Goal: Task Accomplishment & Management: Use online tool/utility

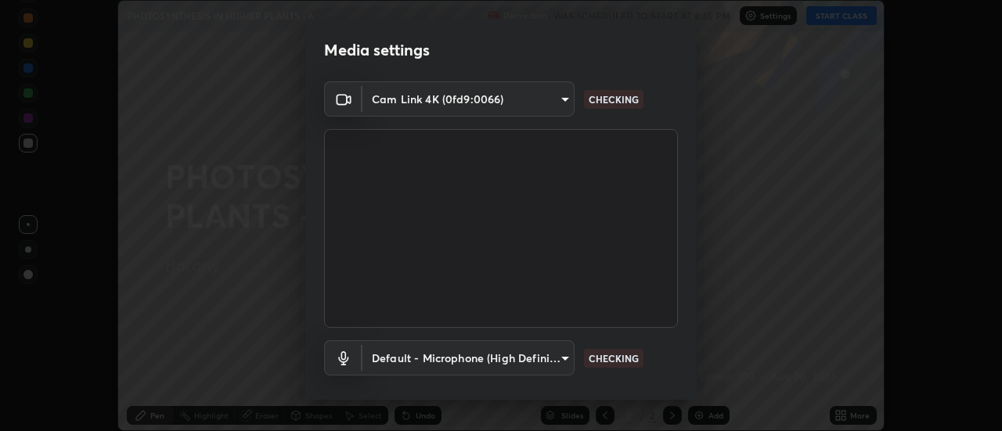
scroll to position [82, 0]
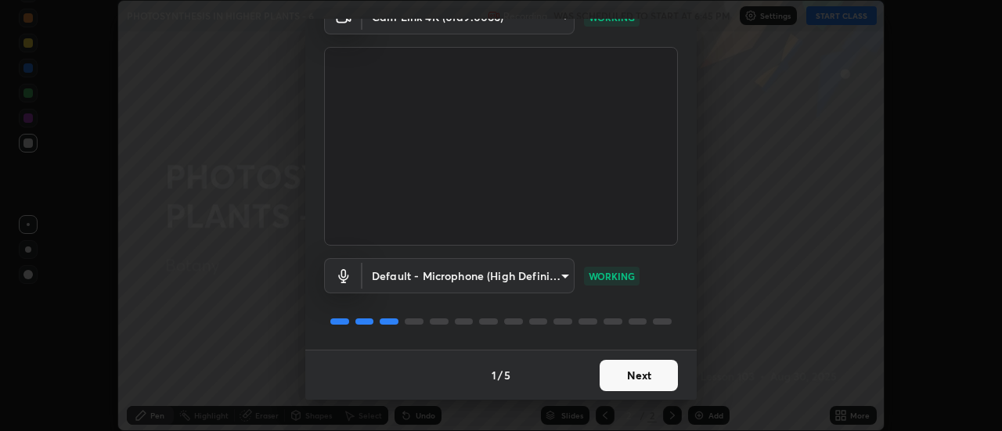
click at [643, 378] on button "Next" at bounding box center [639, 375] width 78 height 31
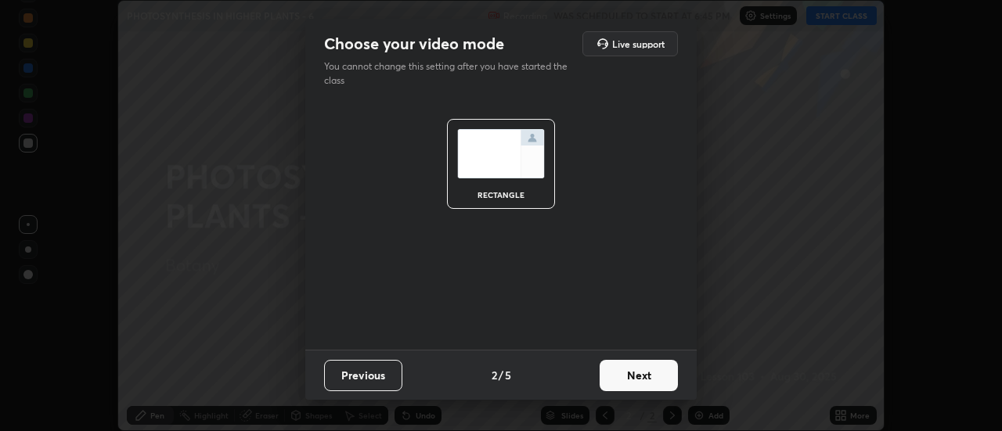
scroll to position [0, 0]
click at [647, 377] on button "Next" at bounding box center [639, 375] width 78 height 31
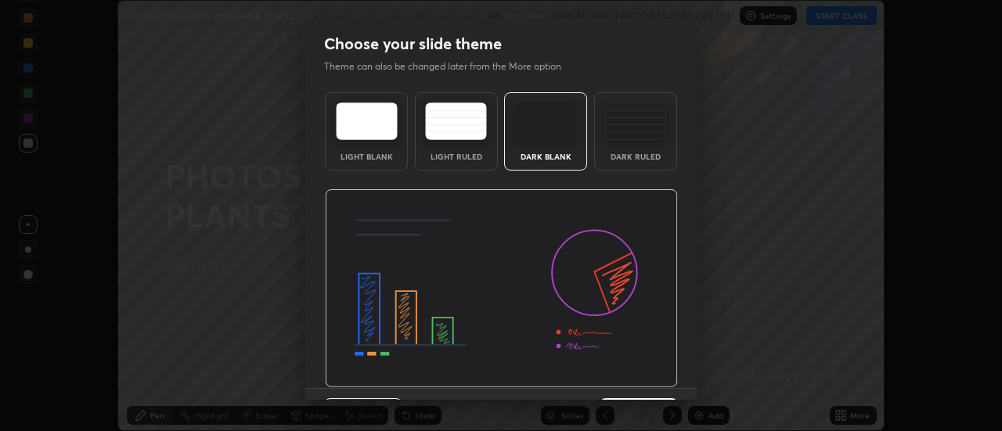
click at [654, 376] on img at bounding box center [501, 288] width 353 height 199
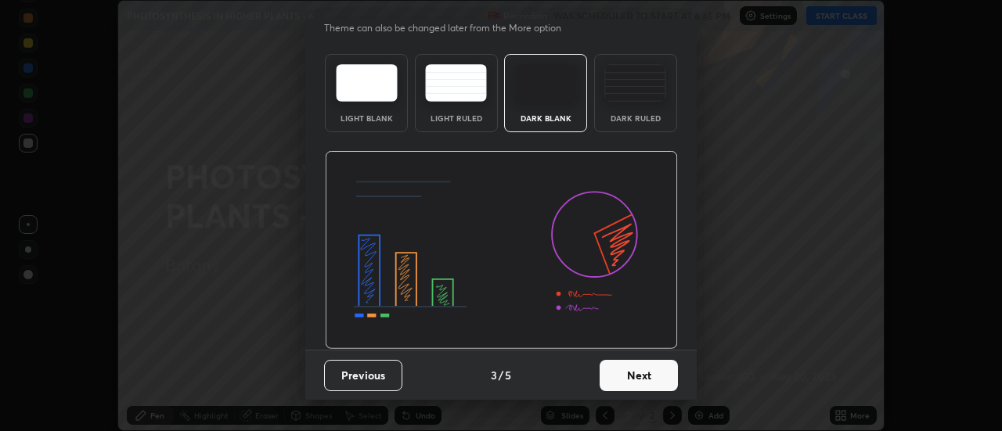
click at [652, 374] on button "Next" at bounding box center [639, 375] width 78 height 31
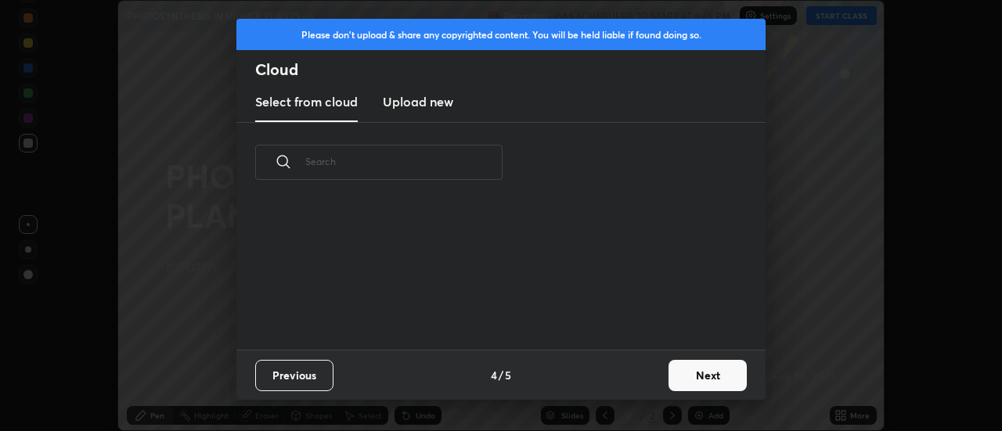
click at [690, 384] on button "Next" at bounding box center [707, 375] width 78 height 31
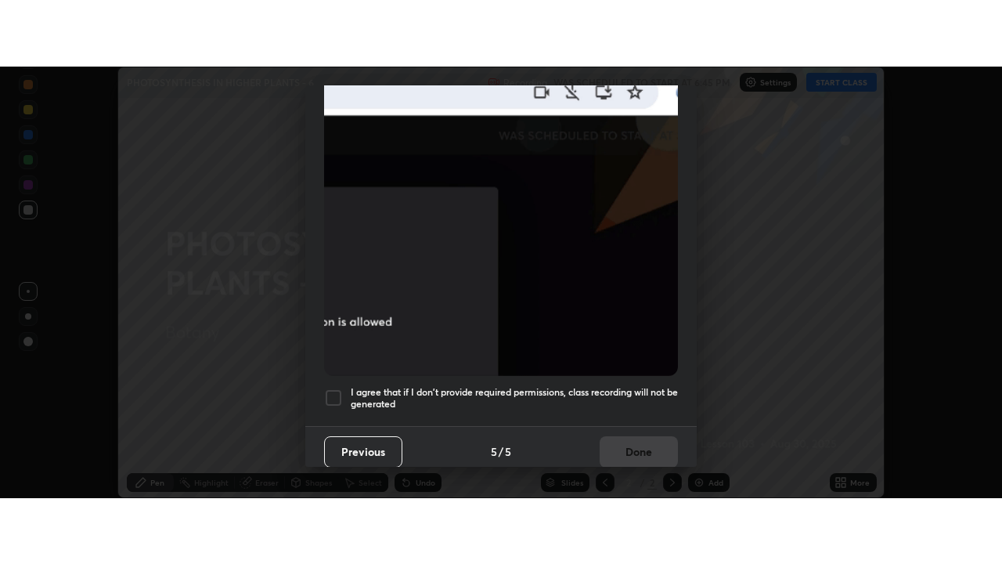
scroll to position [402, 0]
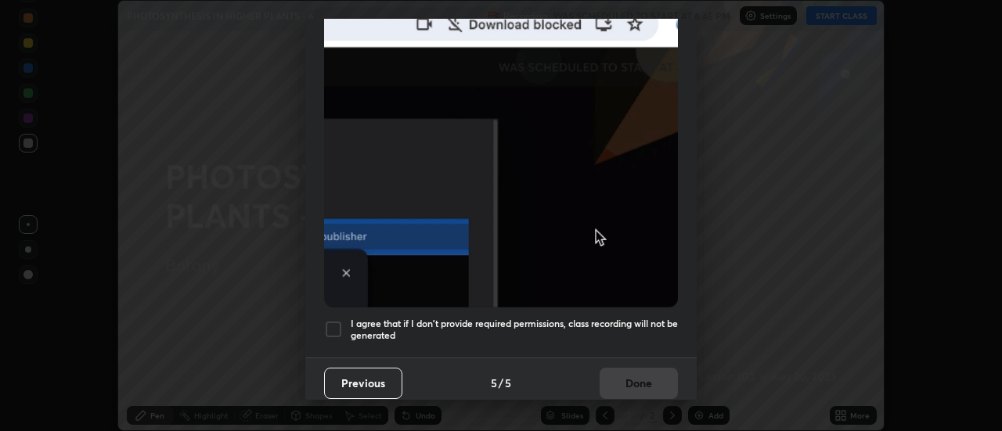
click at [333, 325] on div at bounding box center [333, 329] width 19 height 19
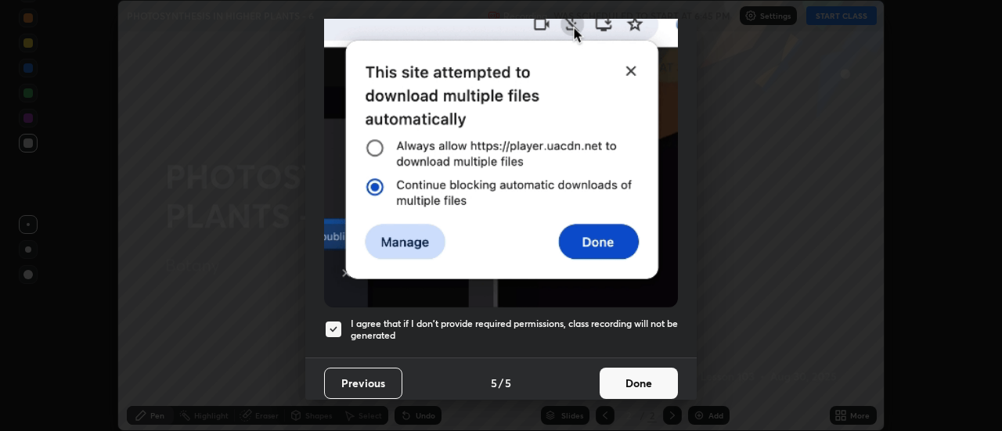
click at [647, 387] on button "Done" at bounding box center [639, 383] width 78 height 31
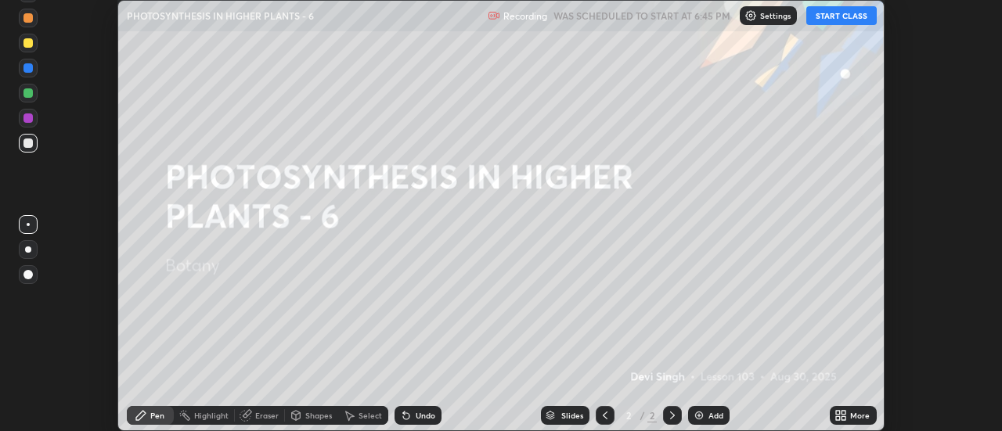
click at [823, 20] on button "START CLASS" at bounding box center [841, 15] width 70 height 19
click at [843, 417] on icon at bounding box center [844, 418] width 4 height 4
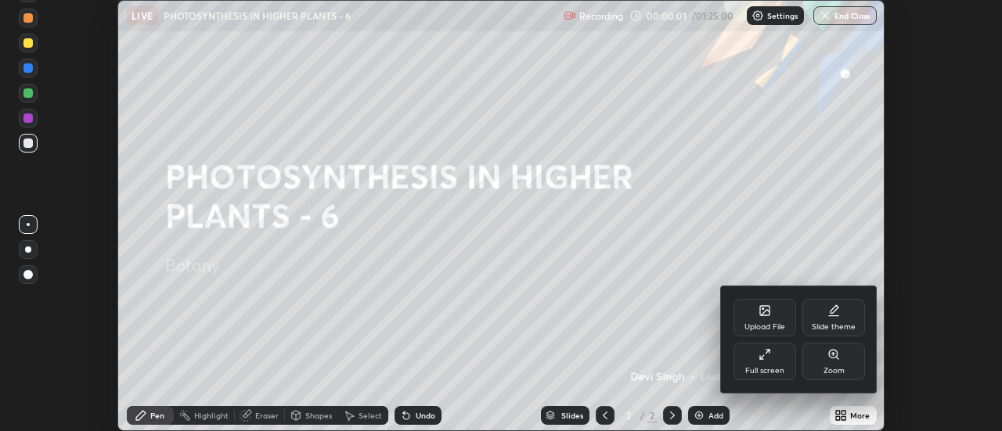
click at [787, 362] on div "Full screen" at bounding box center [764, 362] width 63 height 38
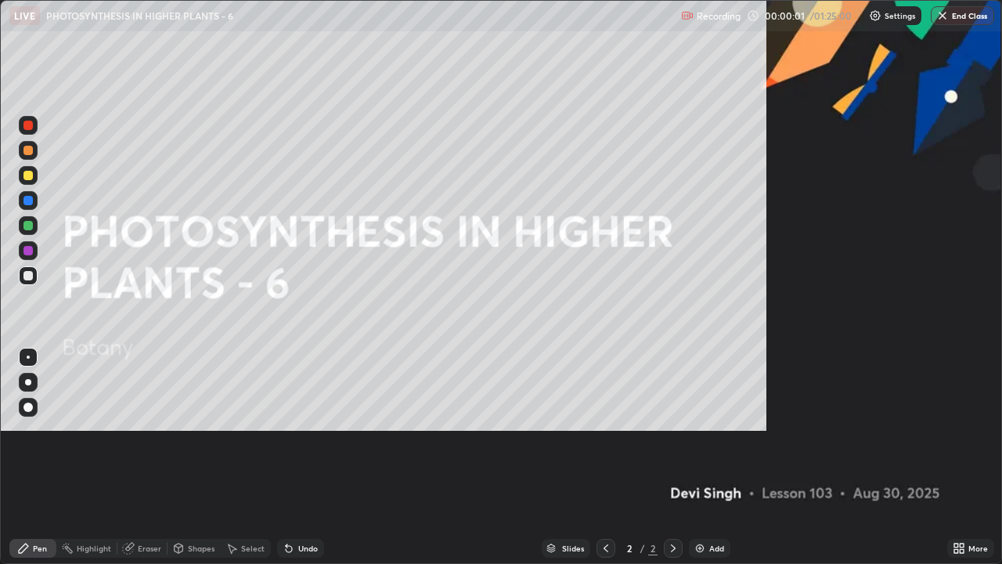
scroll to position [564, 1002]
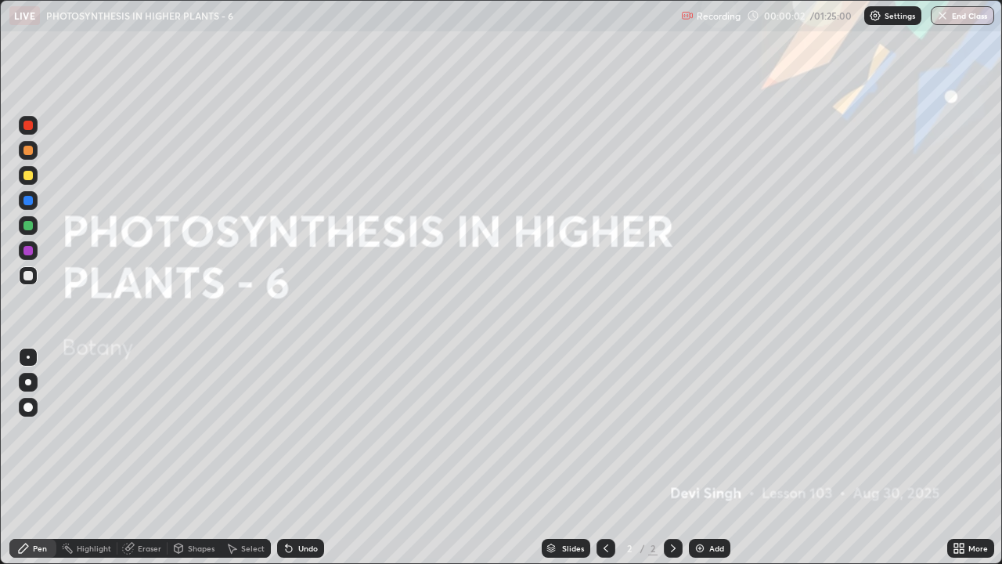
click at [716, 430] on div "Add" at bounding box center [716, 548] width 15 height 8
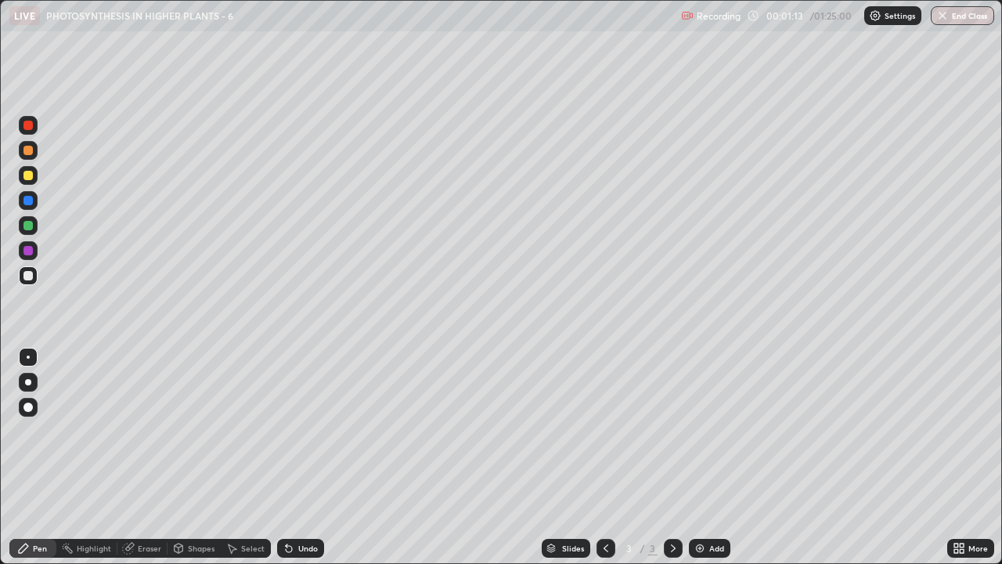
click at [26, 176] on div at bounding box center [27, 175] width 9 height 9
click at [250, 430] on div "Select" at bounding box center [252, 548] width 23 height 8
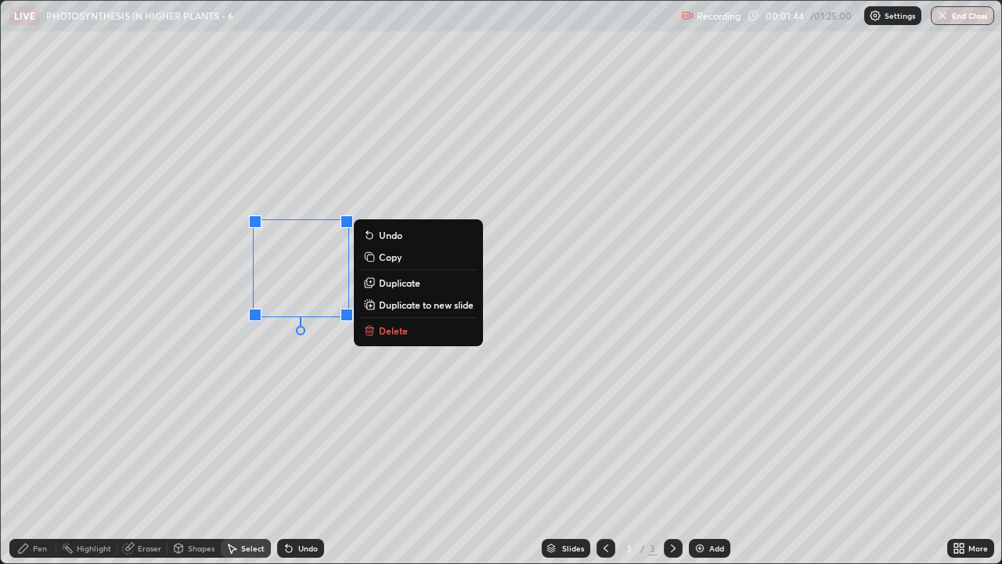
click at [274, 391] on div "0 ° Undo Copy Duplicate Duplicate to new slide Delete" at bounding box center [501, 282] width 1000 height 562
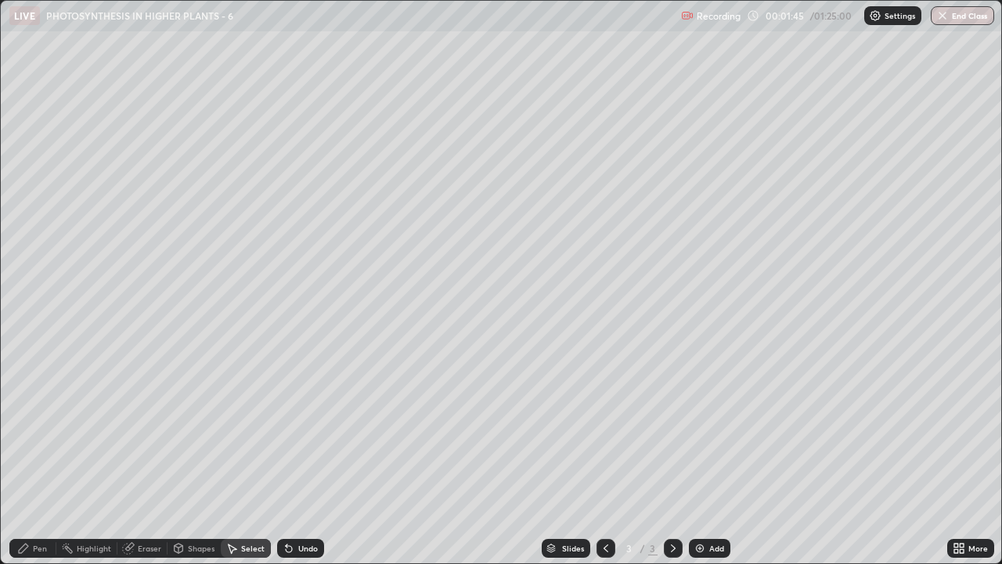
click at [22, 430] on div "Pen" at bounding box center [32, 547] width 47 height 19
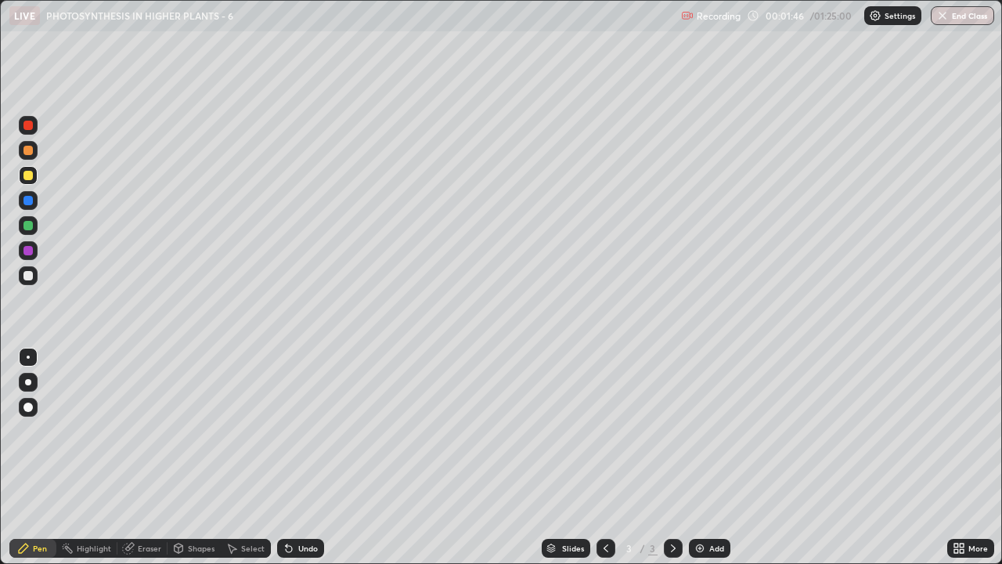
click at [27, 275] on div at bounding box center [27, 275] width 9 height 9
click at [31, 250] on div at bounding box center [27, 250] width 9 height 9
click at [135, 430] on div "Eraser" at bounding box center [142, 547] width 50 height 19
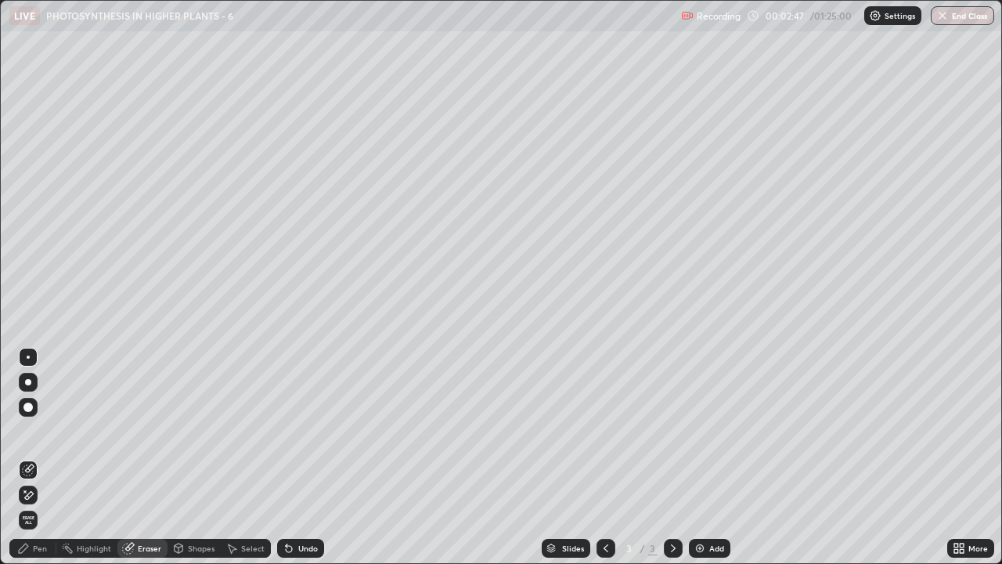
click at [31, 430] on div "Pen" at bounding box center [32, 547] width 47 height 19
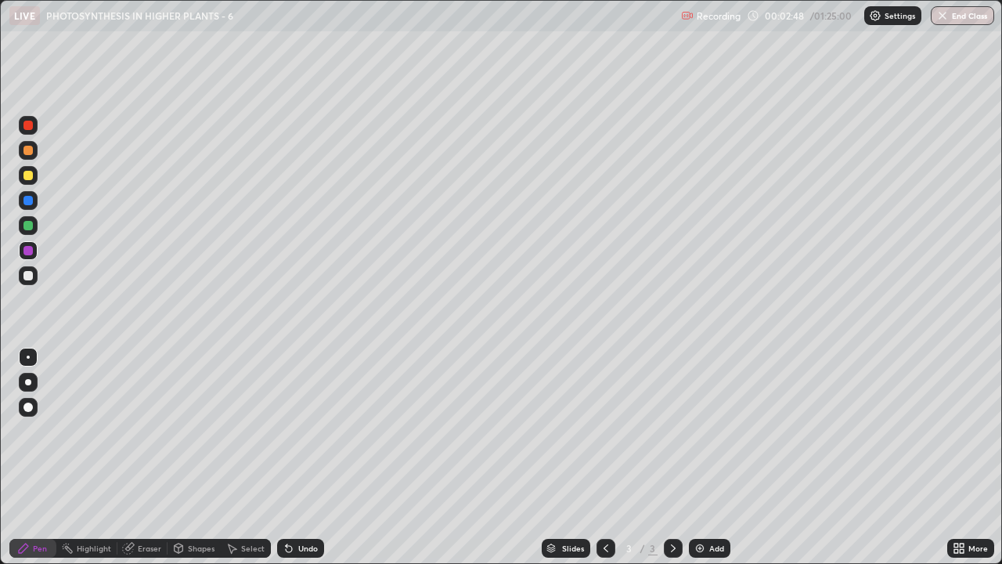
click at [28, 277] on div at bounding box center [27, 275] width 9 height 9
click at [26, 201] on div at bounding box center [27, 200] width 9 height 9
click at [304, 430] on div "Undo" at bounding box center [300, 547] width 47 height 19
click at [26, 174] on div at bounding box center [27, 175] width 9 height 9
click at [304, 430] on div "Undo" at bounding box center [308, 548] width 20 height 8
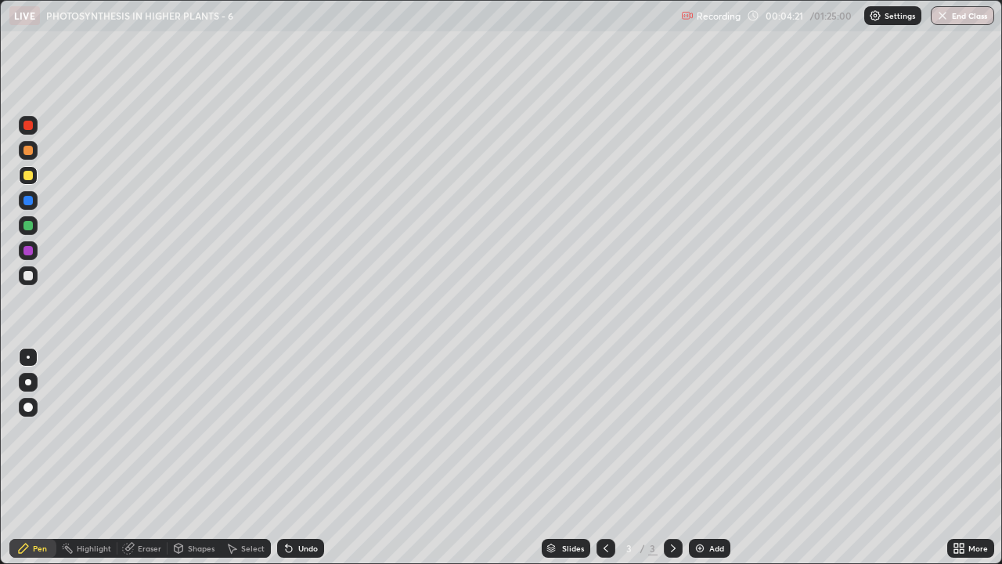
click at [301, 430] on div "Undo" at bounding box center [308, 548] width 20 height 8
click at [298, 430] on div "Undo" at bounding box center [308, 548] width 20 height 8
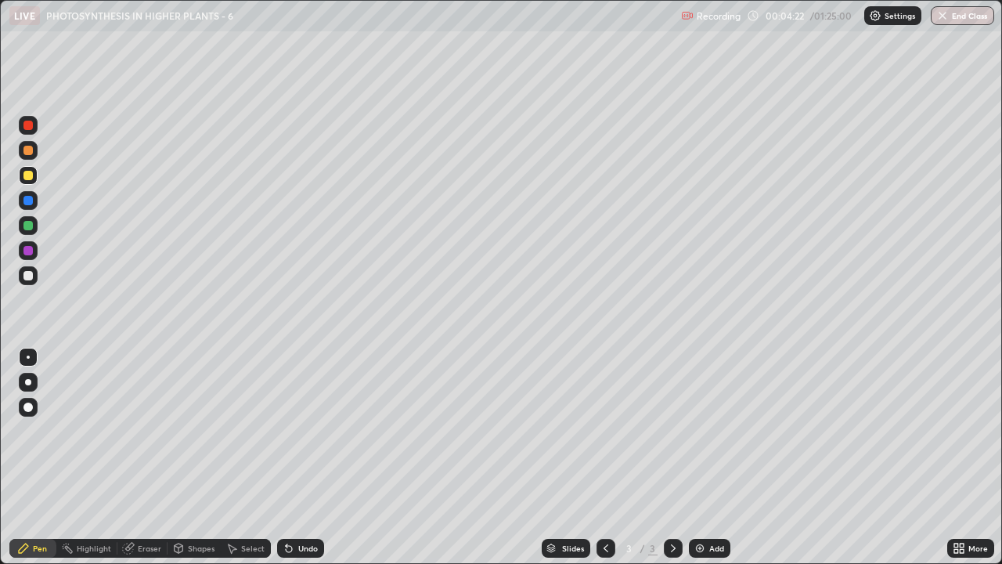
click at [298, 430] on div "Undo" at bounding box center [308, 548] width 20 height 8
click at [700, 430] on img at bounding box center [699, 548] width 13 height 13
click at [25, 279] on div at bounding box center [27, 275] width 9 height 9
click at [26, 179] on div at bounding box center [27, 175] width 9 height 9
click at [604, 430] on icon at bounding box center [606, 548] width 13 height 13
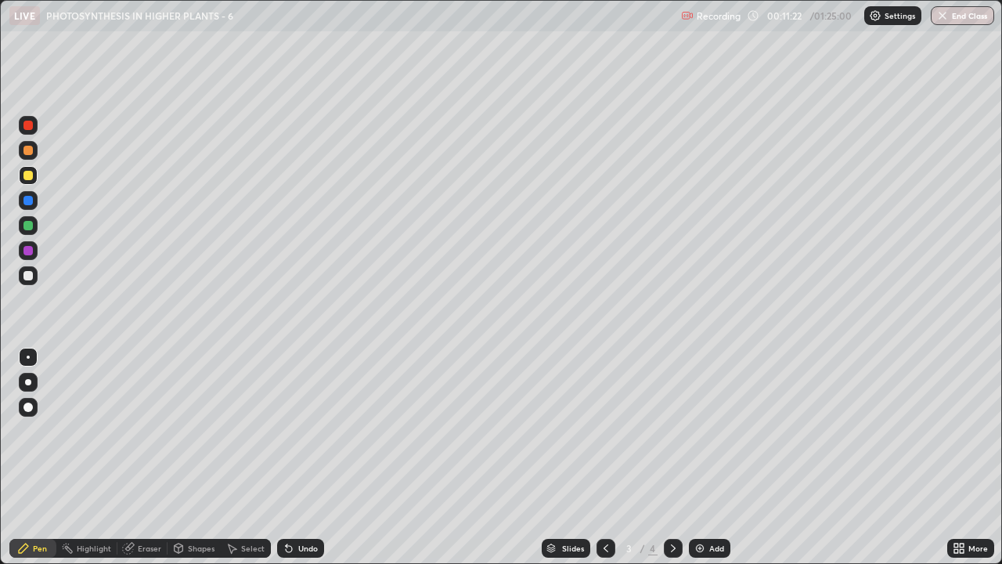
click at [668, 430] on div at bounding box center [673, 547] width 19 height 19
click at [701, 430] on img at bounding box center [699, 548] width 13 height 13
click at [32, 279] on div at bounding box center [28, 275] width 19 height 19
click at [199, 430] on div "Shapes" at bounding box center [201, 548] width 27 height 8
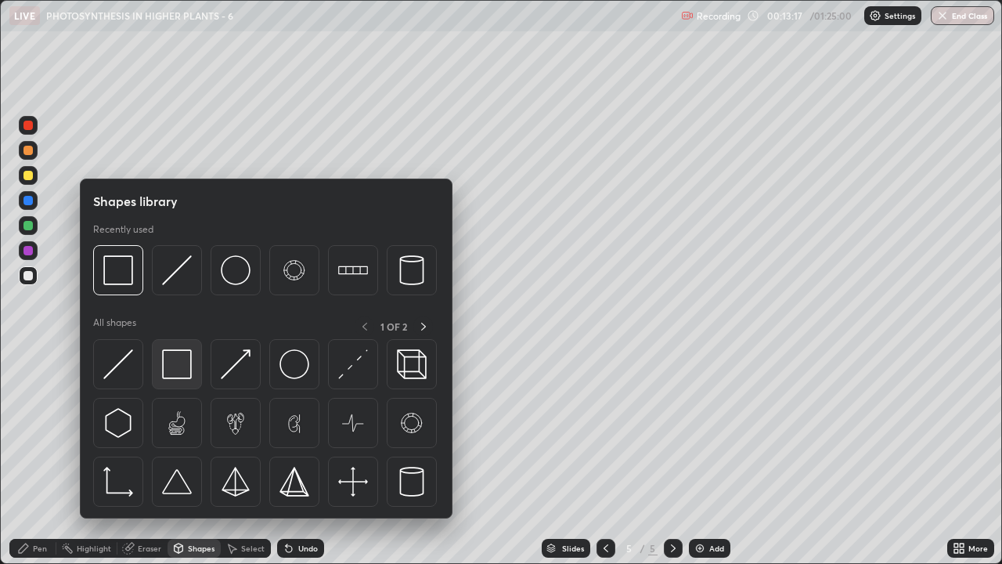
click at [187, 366] on img at bounding box center [177, 364] width 30 height 30
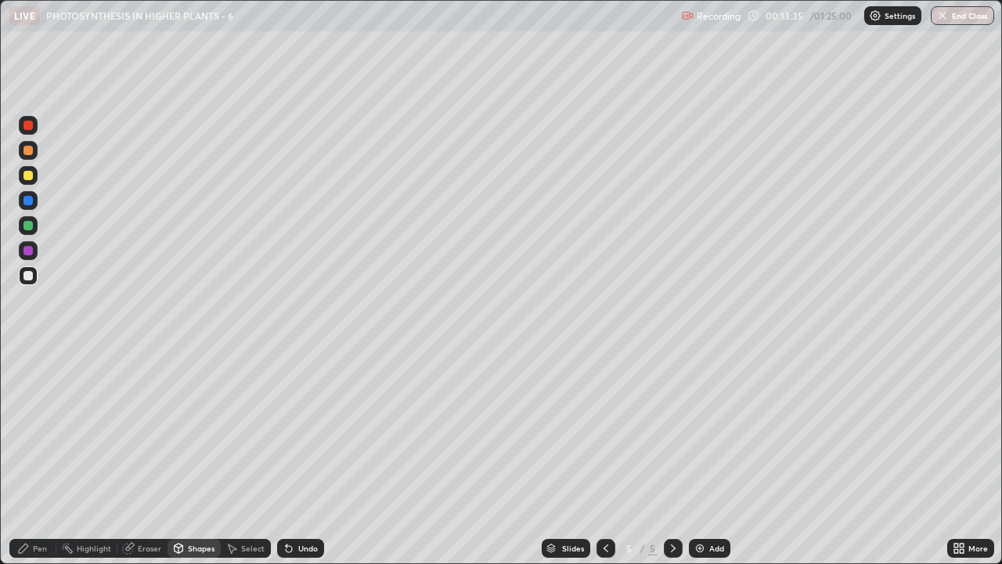
click at [40, 430] on div "Pen" at bounding box center [40, 548] width 14 height 8
click at [28, 178] on div at bounding box center [27, 175] width 9 height 9
click at [28, 273] on div at bounding box center [27, 275] width 9 height 9
click at [294, 430] on div "Undo" at bounding box center [300, 547] width 47 height 19
click at [298, 430] on div "Undo" at bounding box center [300, 547] width 47 height 19
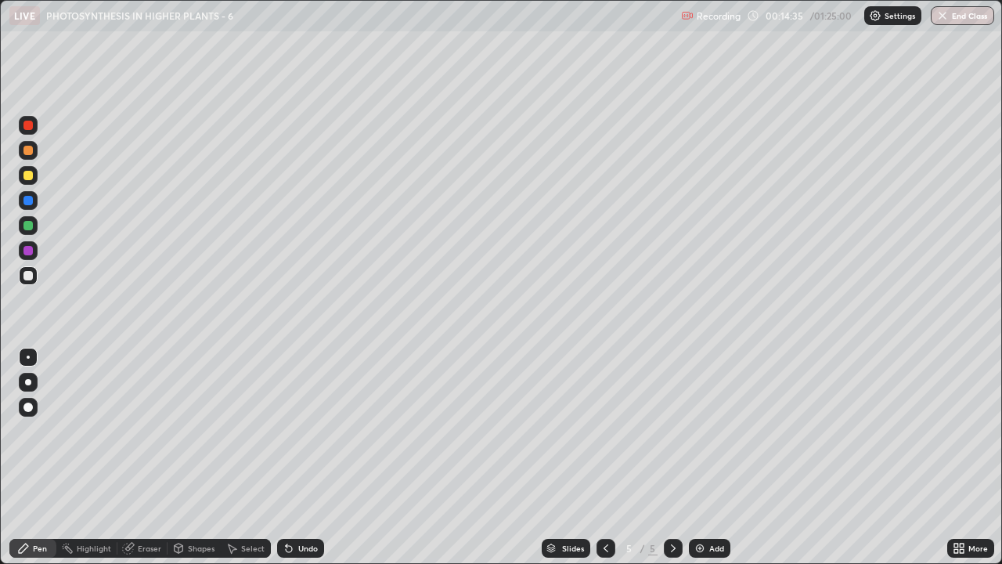
click at [297, 430] on div "Undo" at bounding box center [300, 547] width 47 height 19
click at [23, 177] on div at bounding box center [27, 175] width 9 height 9
click at [301, 430] on div "Undo" at bounding box center [308, 548] width 20 height 8
click at [25, 227] on div at bounding box center [27, 225] width 9 height 9
click at [25, 277] on div at bounding box center [27, 275] width 9 height 9
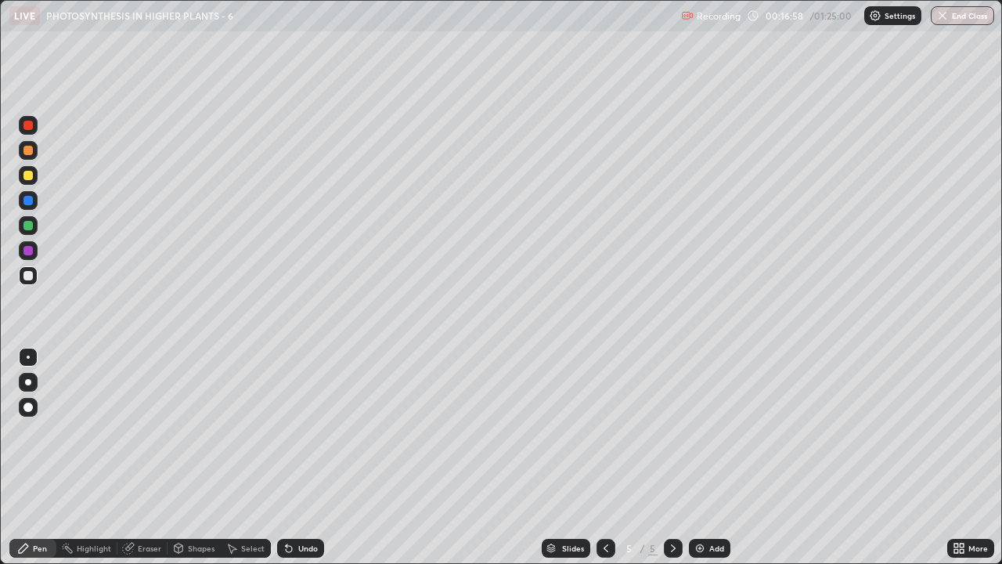
click at [25, 224] on div at bounding box center [27, 225] width 9 height 9
click at [31, 175] on div at bounding box center [27, 175] width 9 height 9
click at [27, 276] on div at bounding box center [27, 275] width 9 height 9
click at [151, 430] on div "Eraser" at bounding box center [149, 548] width 23 height 8
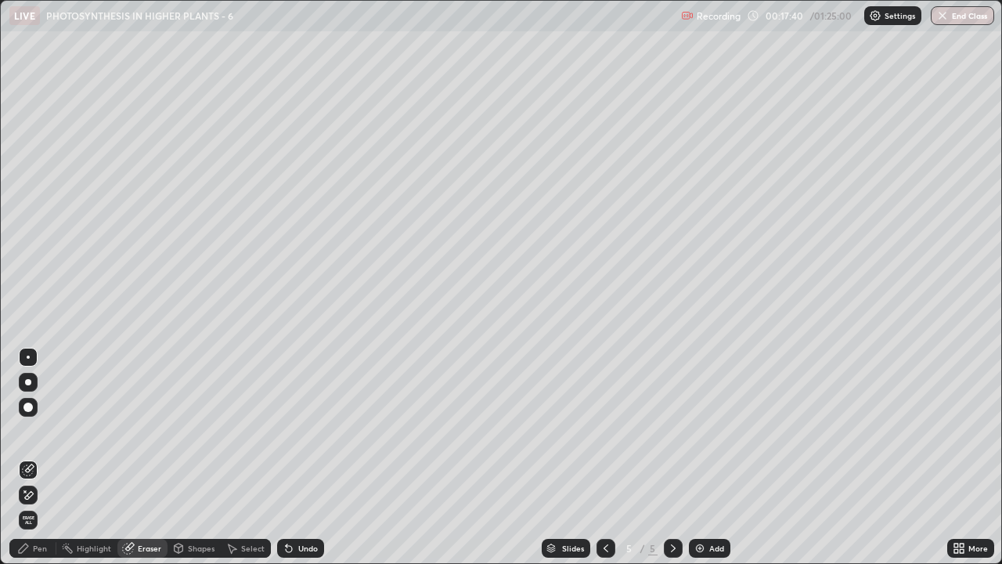
click at [32, 430] on div "Pen" at bounding box center [32, 547] width 47 height 19
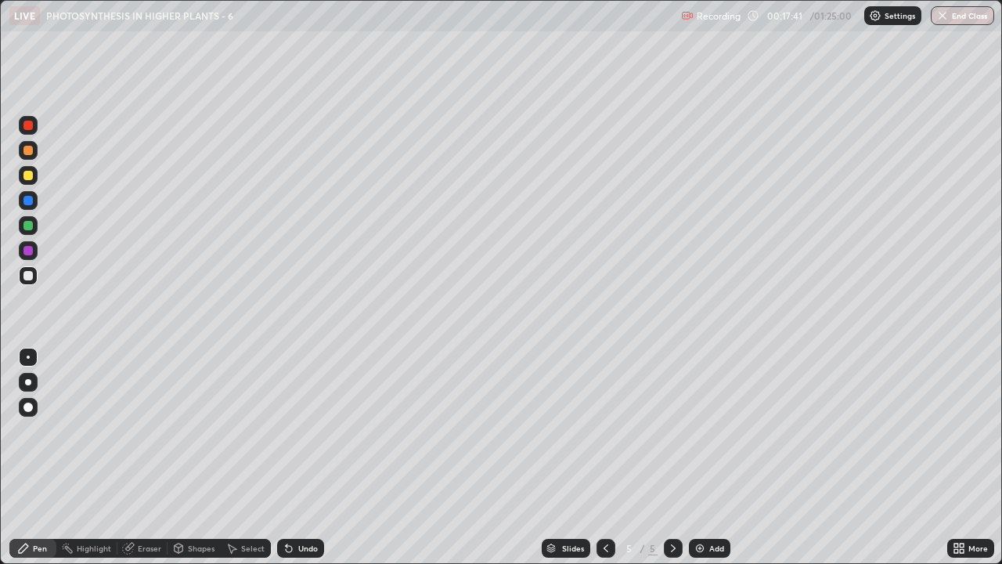
click at [26, 223] on div at bounding box center [27, 225] width 9 height 9
click at [28, 275] on div at bounding box center [27, 275] width 9 height 9
click at [26, 226] on div at bounding box center [27, 225] width 9 height 9
click at [23, 175] on div at bounding box center [28, 175] width 19 height 19
click at [706, 430] on div "Add" at bounding box center [709, 547] width 41 height 19
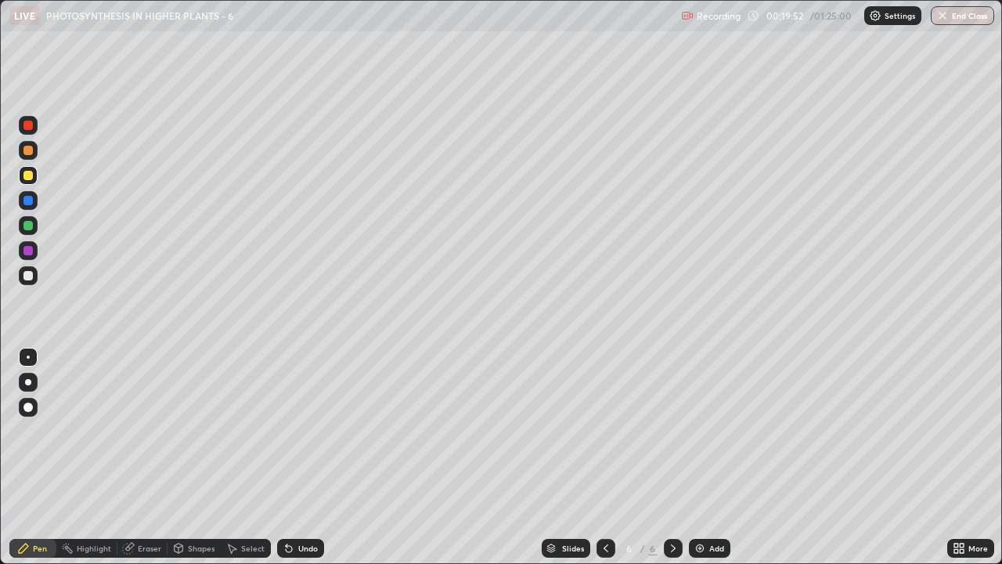
click at [31, 276] on div at bounding box center [27, 275] width 9 height 9
click at [23, 176] on div at bounding box center [27, 175] width 9 height 9
click at [26, 275] on div at bounding box center [27, 275] width 9 height 9
click at [31, 253] on div at bounding box center [27, 250] width 9 height 9
click at [27, 276] on div at bounding box center [27, 275] width 9 height 9
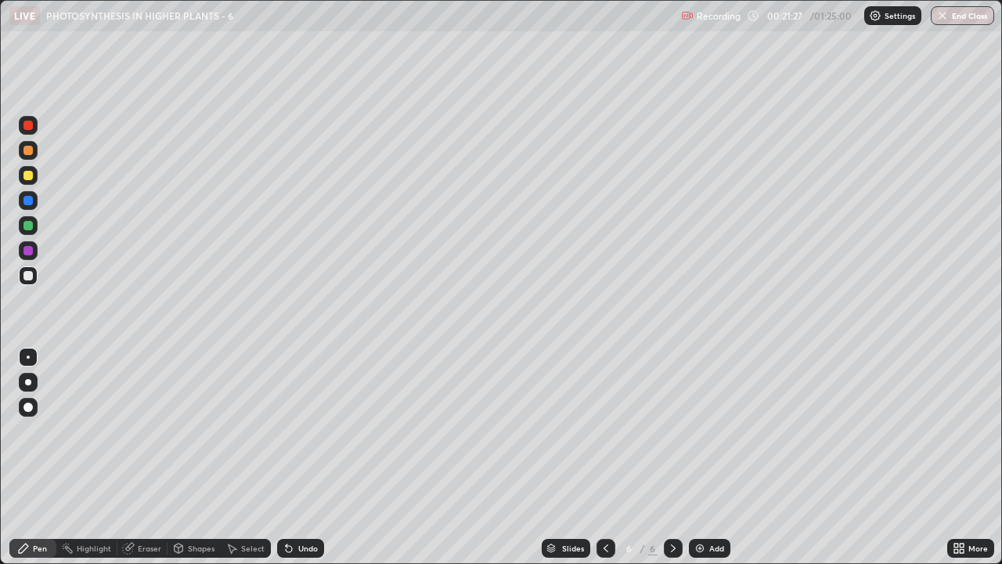
click at [27, 175] on div at bounding box center [27, 175] width 9 height 9
click at [188, 430] on div "Shapes" at bounding box center [201, 548] width 27 height 8
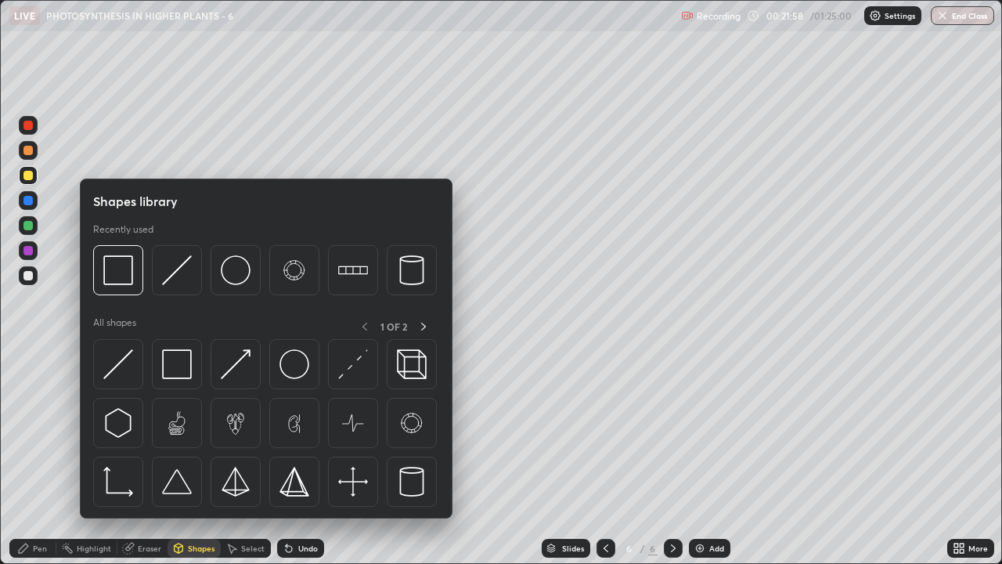
click at [27, 279] on div at bounding box center [27, 275] width 9 height 9
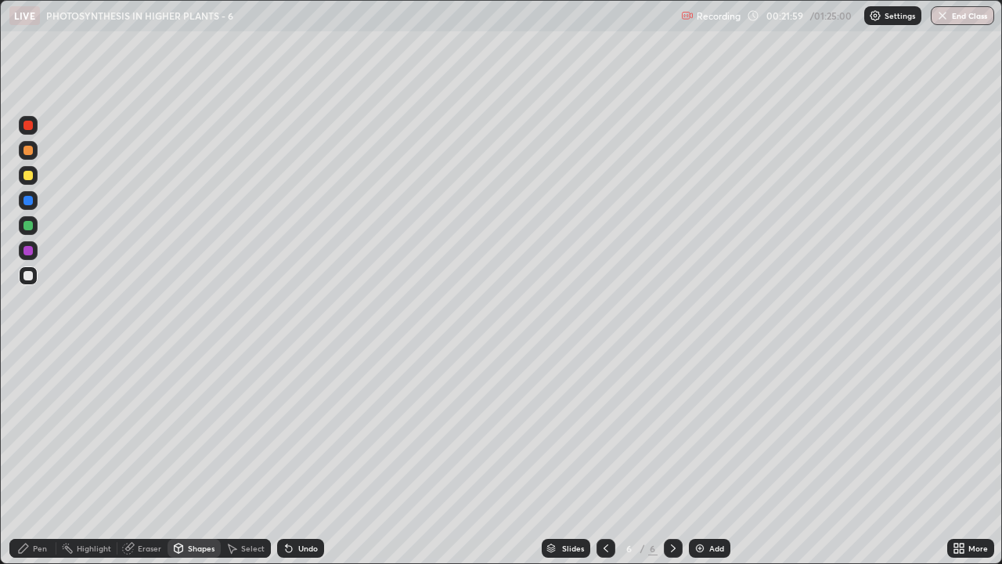
click at [188, 430] on div "Shapes" at bounding box center [201, 548] width 27 height 8
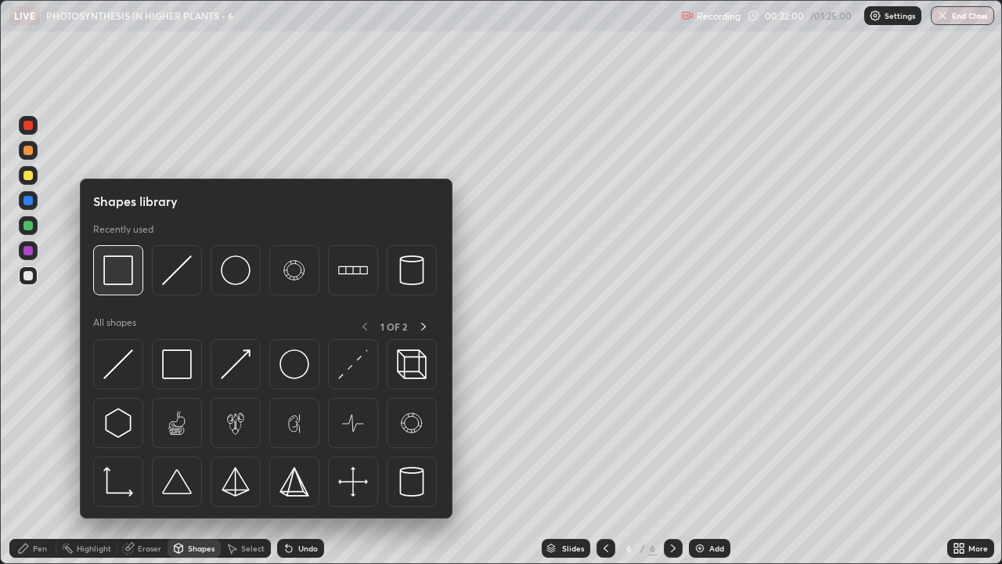
click at [131, 281] on img at bounding box center [118, 270] width 30 height 30
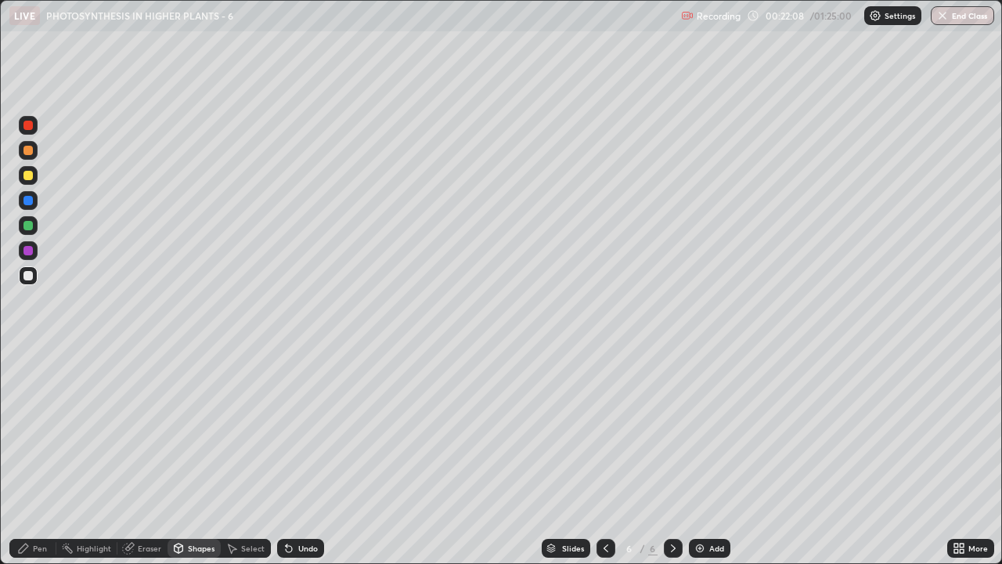
click at [139, 430] on div "Eraser" at bounding box center [149, 548] width 23 height 8
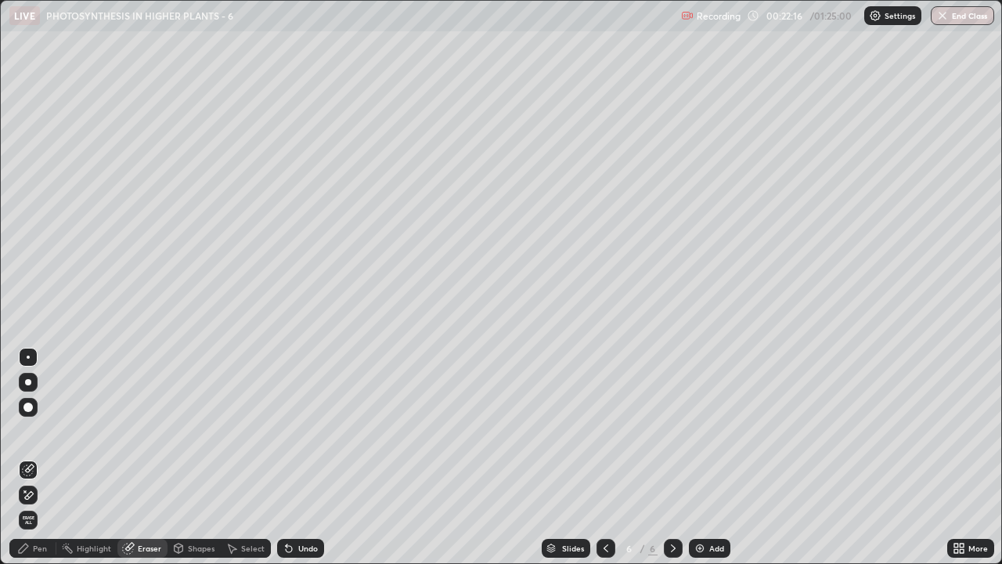
click at [39, 430] on div "Pen" at bounding box center [40, 548] width 14 height 8
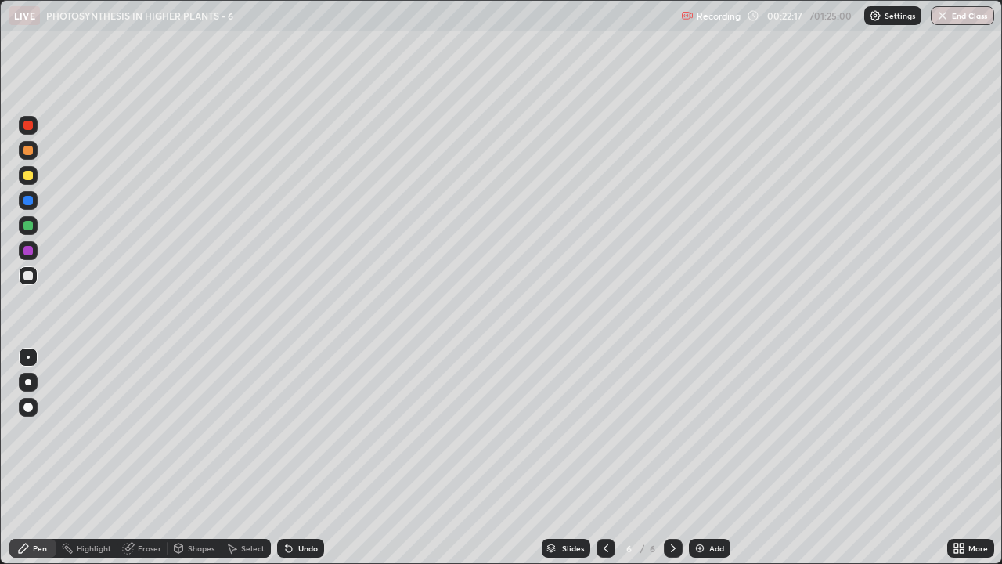
click at [22, 200] on div at bounding box center [28, 200] width 19 height 19
click at [24, 276] on div at bounding box center [27, 275] width 9 height 9
click at [190, 430] on div "Shapes" at bounding box center [201, 548] width 27 height 8
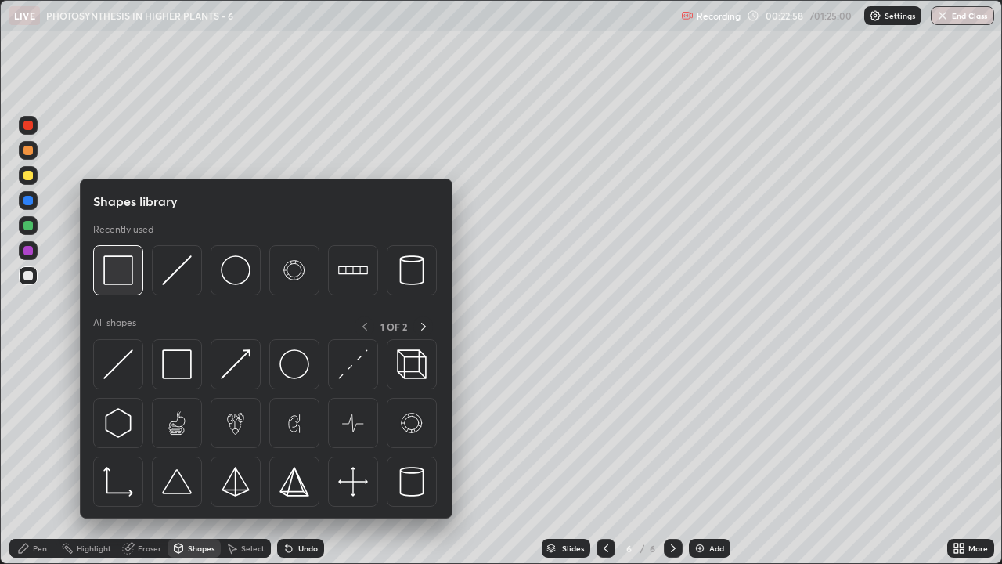
click at [123, 280] on img at bounding box center [118, 270] width 30 height 30
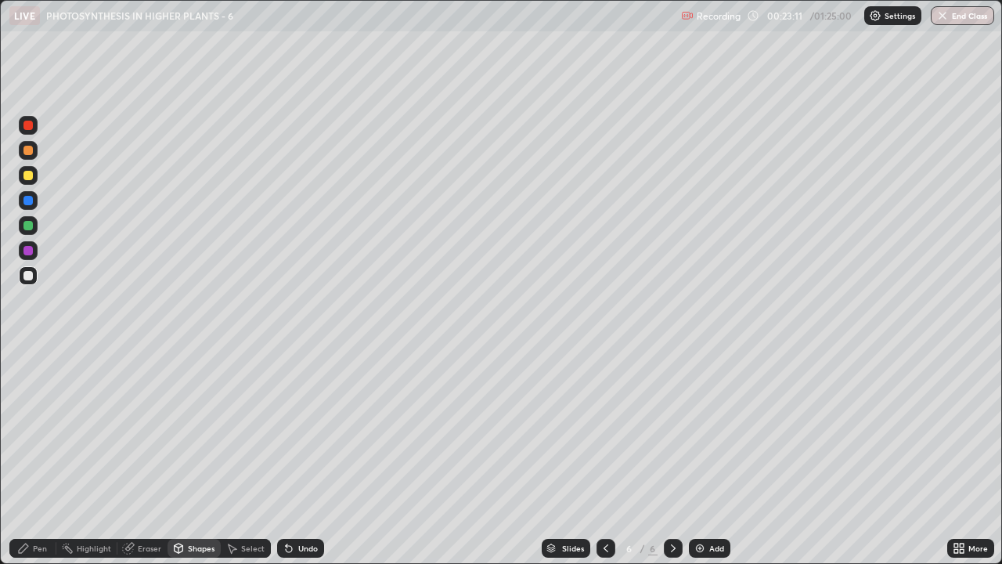
click at [27, 178] on div at bounding box center [27, 175] width 9 height 9
click at [31, 225] on div at bounding box center [27, 225] width 9 height 9
click at [286, 430] on icon at bounding box center [289, 549] width 6 height 6
click at [31, 430] on div "Pen" at bounding box center [32, 547] width 47 height 19
click at [26, 278] on div at bounding box center [27, 275] width 9 height 9
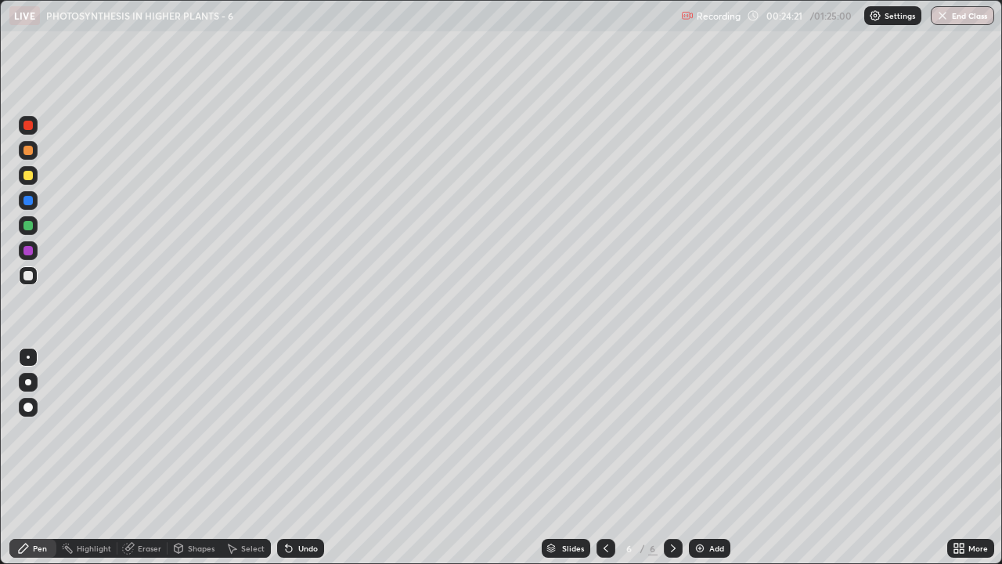
click at [32, 178] on div at bounding box center [27, 175] width 9 height 9
click at [24, 276] on div at bounding box center [27, 275] width 9 height 9
click at [24, 221] on div at bounding box center [27, 225] width 9 height 9
click at [26, 275] on div at bounding box center [27, 275] width 9 height 9
click at [705, 430] on div "Add" at bounding box center [709, 547] width 41 height 19
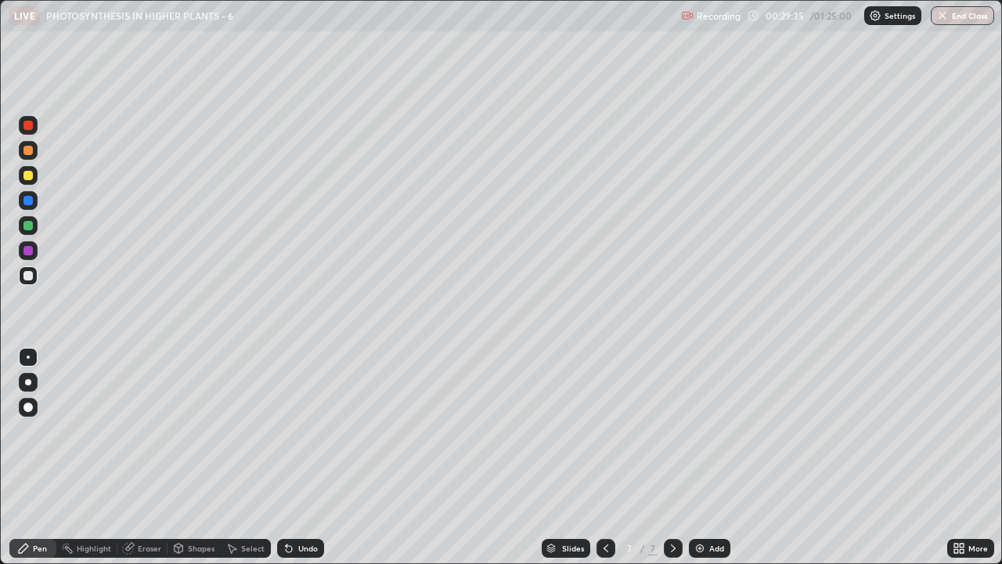
click at [29, 177] on div at bounding box center [27, 175] width 9 height 9
click at [697, 430] on img at bounding box center [699, 548] width 13 height 13
click at [295, 430] on div "Undo" at bounding box center [300, 547] width 47 height 19
click at [30, 277] on div at bounding box center [27, 275] width 9 height 9
click at [149, 430] on div "Eraser" at bounding box center [149, 548] width 23 height 8
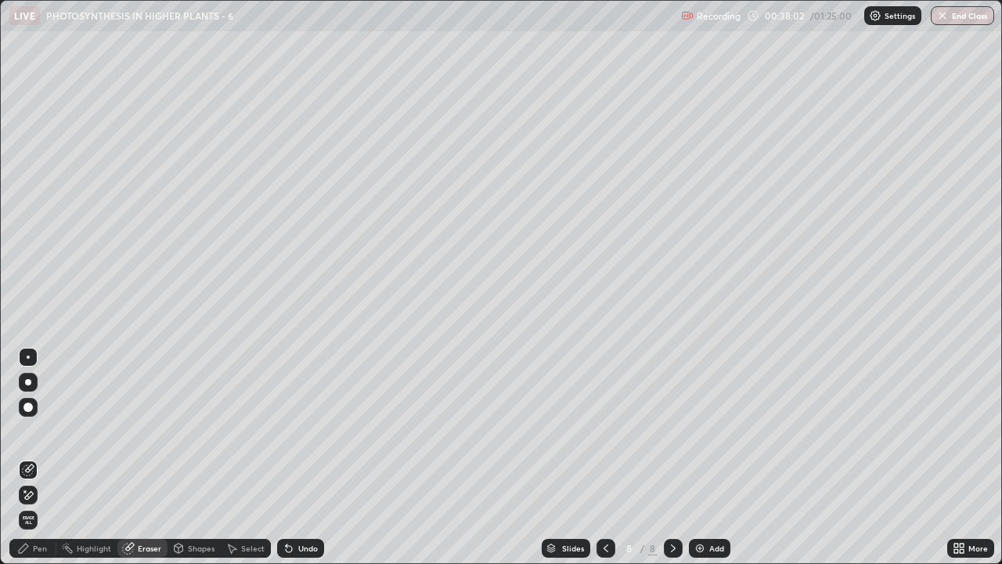
click at [25, 430] on div "Pen" at bounding box center [32, 547] width 47 height 19
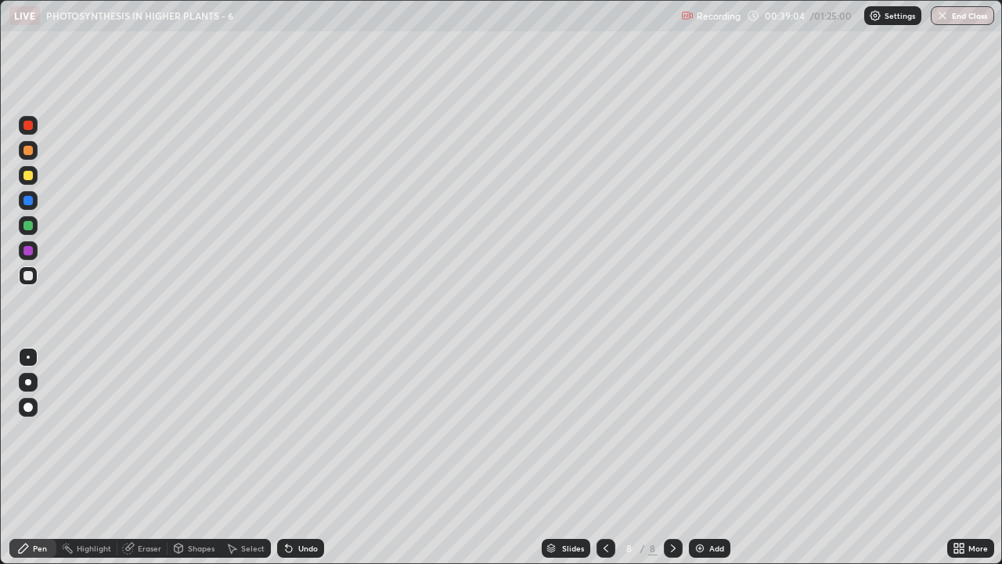
click at [301, 430] on div "Undo" at bounding box center [308, 548] width 20 height 8
click at [304, 430] on div "Undo" at bounding box center [308, 548] width 20 height 8
click at [299, 430] on div "Undo" at bounding box center [300, 547] width 47 height 19
click at [28, 177] on div at bounding box center [27, 175] width 9 height 9
click at [309, 430] on div "Undo" at bounding box center [308, 548] width 20 height 8
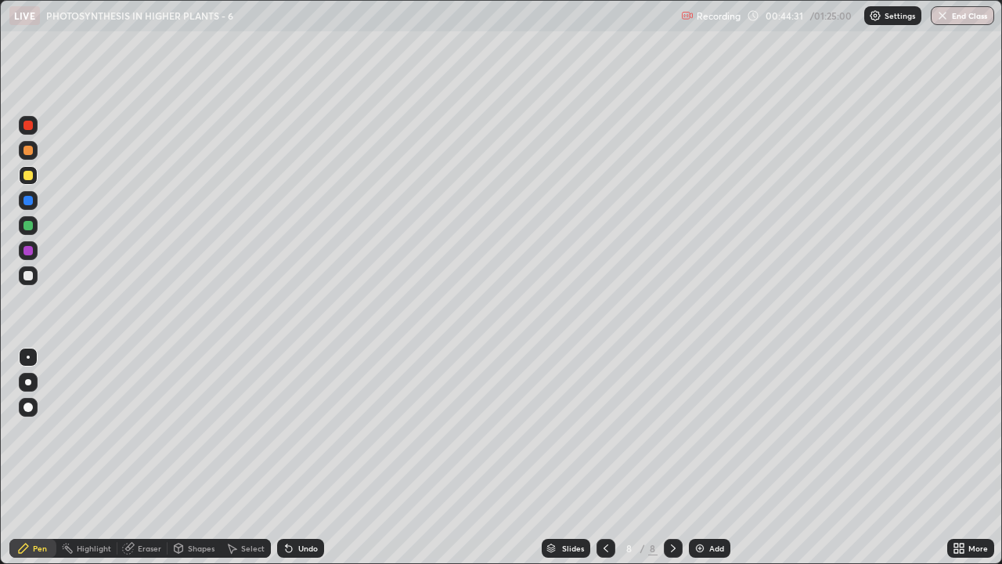
click at [308, 430] on div "Undo" at bounding box center [308, 548] width 20 height 8
click at [311, 430] on div "Undo" at bounding box center [308, 548] width 20 height 8
click at [701, 430] on img at bounding box center [699, 548] width 13 height 13
click at [26, 272] on div at bounding box center [27, 275] width 9 height 9
click at [135, 430] on div "Eraser" at bounding box center [142, 547] width 50 height 19
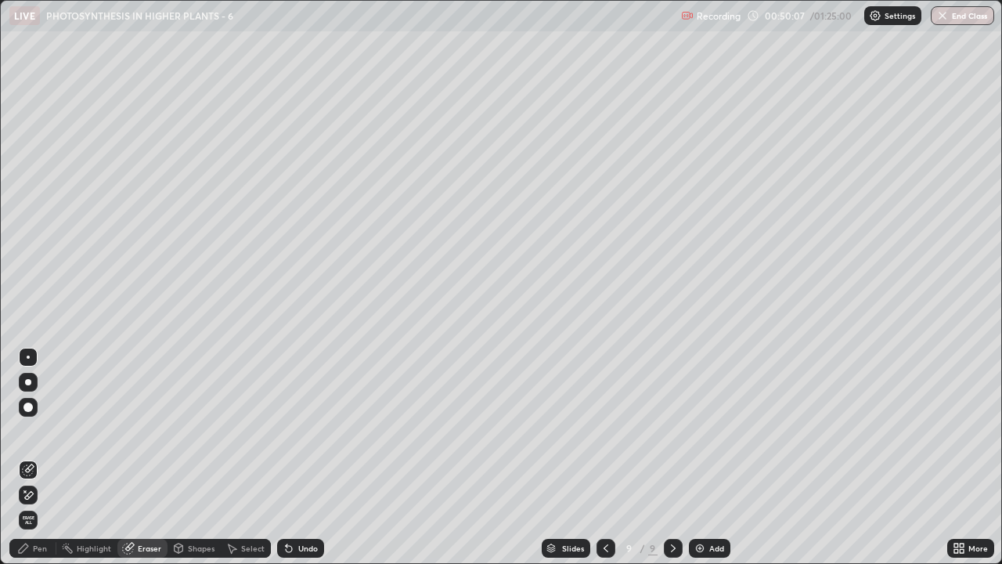
click at [29, 430] on icon at bounding box center [29, 495] width 9 height 8
click at [31, 430] on icon at bounding box center [28, 469] width 13 height 13
click at [29, 430] on icon at bounding box center [23, 548] width 13 height 13
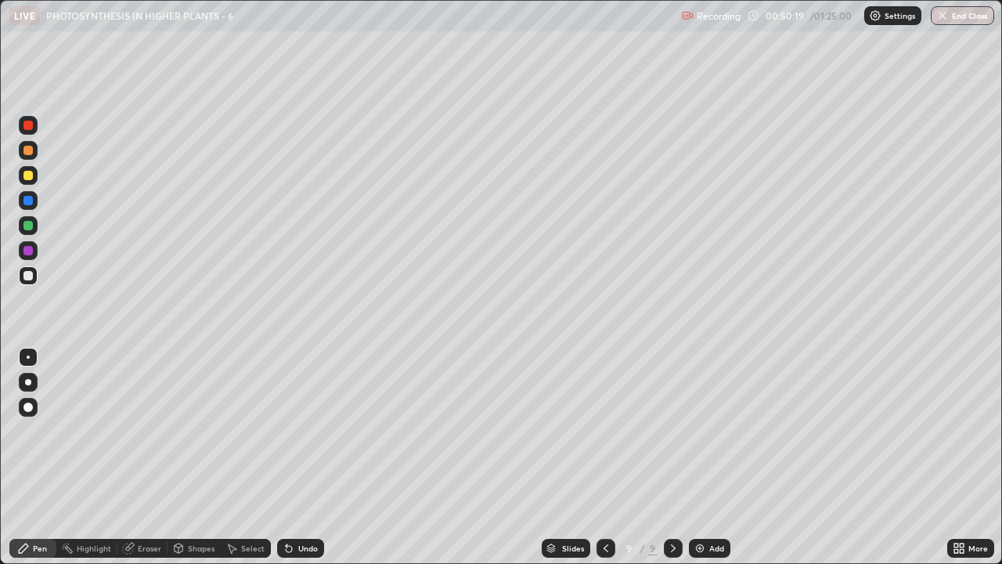
click at [20, 229] on div at bounding box center [28, 225] width 19 height 19
click at [294, 430] on div "Undo" at bounding box center [300, 547] width 47 height 19
click at [27, 282] on div at bounding box center [28, 275] width 19 height 19
click at [698, 430] on img at bounding box center [699, 548] width 13 height 13
click at [27, 175] on div at bounding box center [27, 175] width 9 height 9
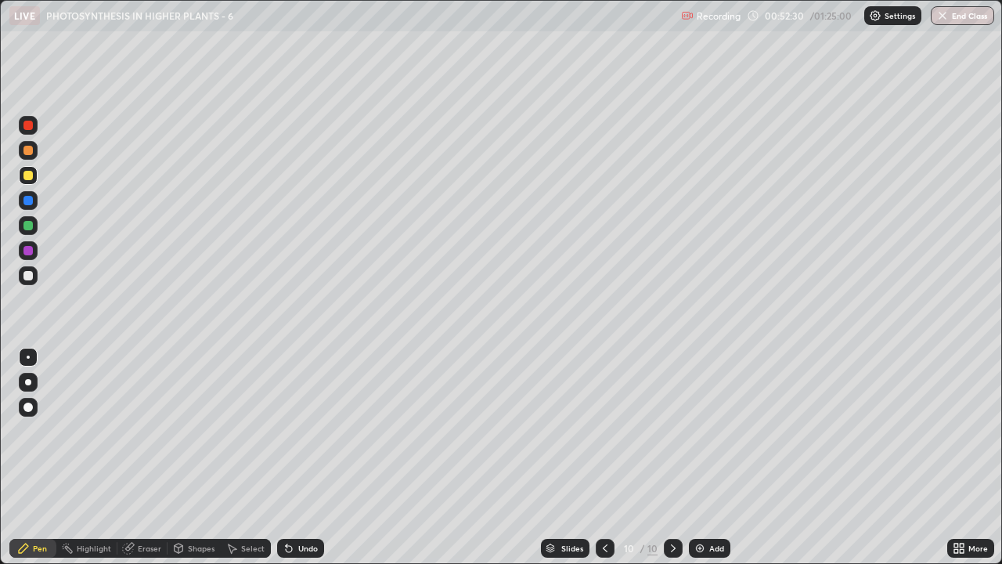
click at [28, 278] on div at bounding box center [27, 275] width 9 height 9
click at [148, 430] on div "Eraser" at bounding box center [142, 547] width 50 height 19
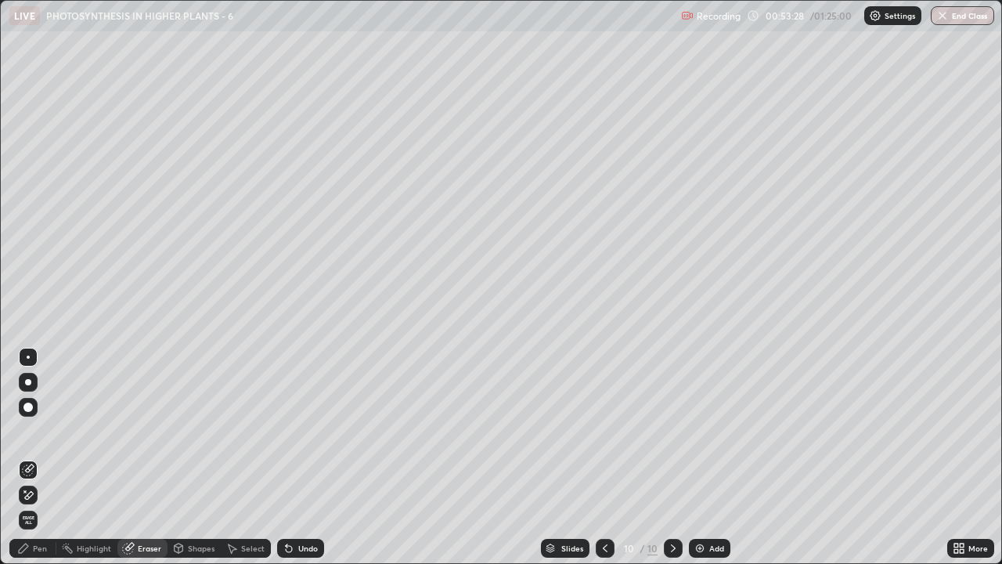
click at [28, 430] on icon at bounding box center [23, 547] width 9 height 9
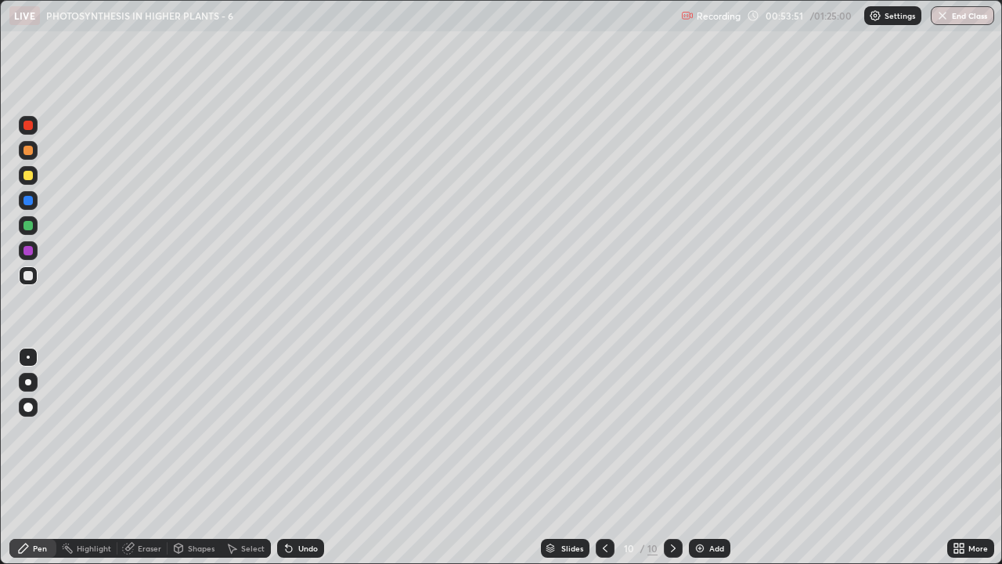
click at [27, 175] on div at bounding box center [27, 175] width 9 height 9
click at [26, 279] on div at bounding box center [27, 275] width 9 height 9
click at [292, 430] on icon at bounding box center [289, 548] width 13 height 13
click at [291, 430] on icon at bounding box center [289, 548] width 13 height 13
click at [294, 430] on div "Undo" at bounding box center [300, 547] width 47 height 19
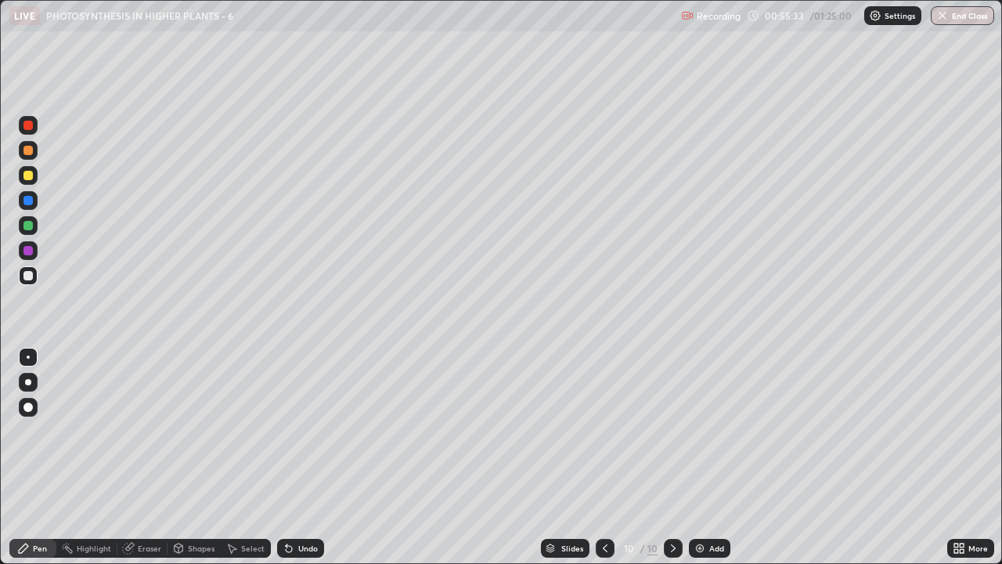
click at [295, 430] on div "Undo" at bounding box center [300, 547] width 47 height 19
click at [292, 430] on icon at bounding box center [289, 548] width 13 height 13
click at [286, 430] on icon at bounding box center [289, 549] width 6 height 6
click at [25, 173] on div at bounding box center [27, 175] width 9 height 9
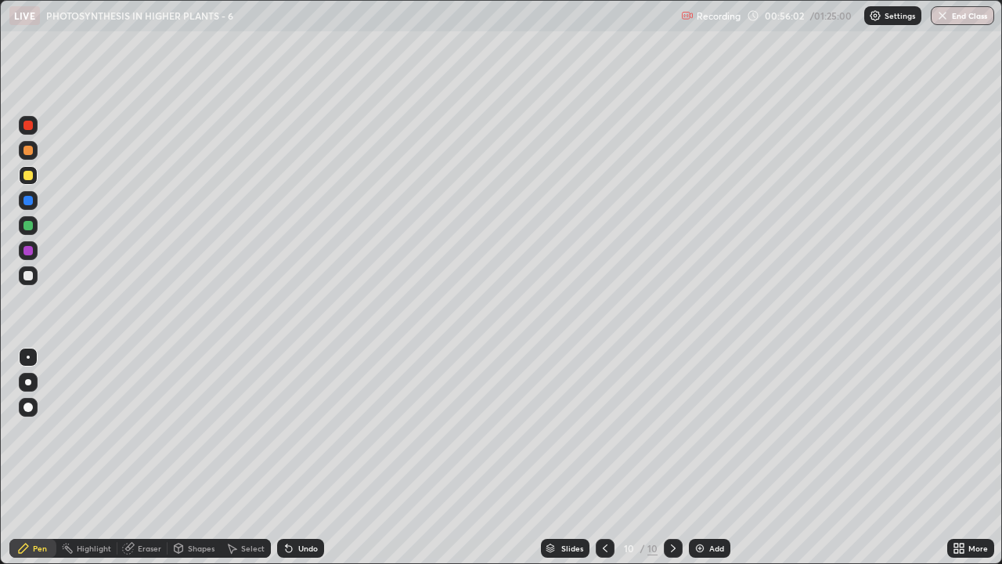
click at [28, 276] on div at bounding box center [27, 275] width 9 height 9
click at [286, 430] on icon at bounding box center [289, 549] width 6 height 6
click at [142, 430] on div "Eraser" at bounding box center [149, 548] width 23 height 8
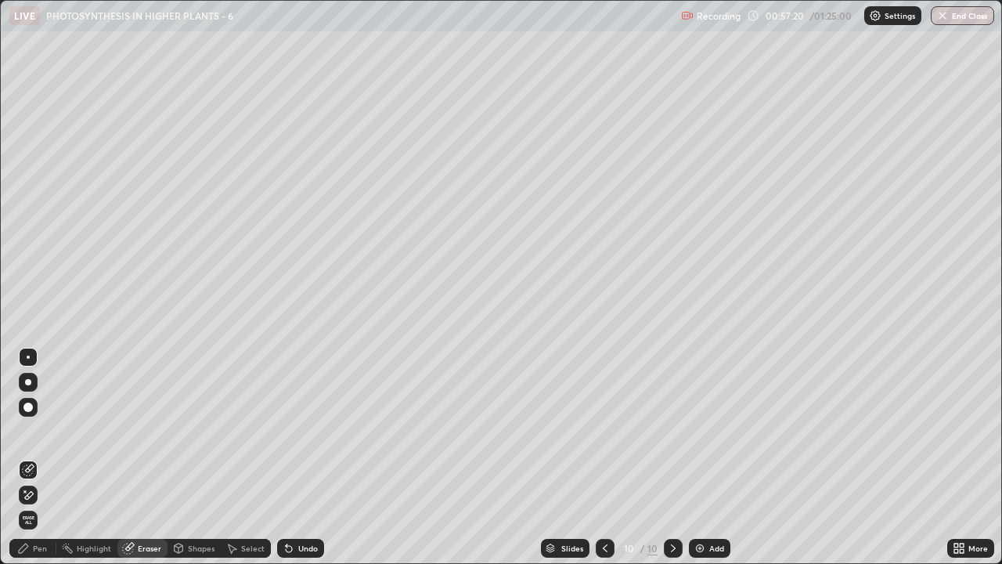
click at [28, 430] on icon at bounding box center [23, 548] width 13 height 13
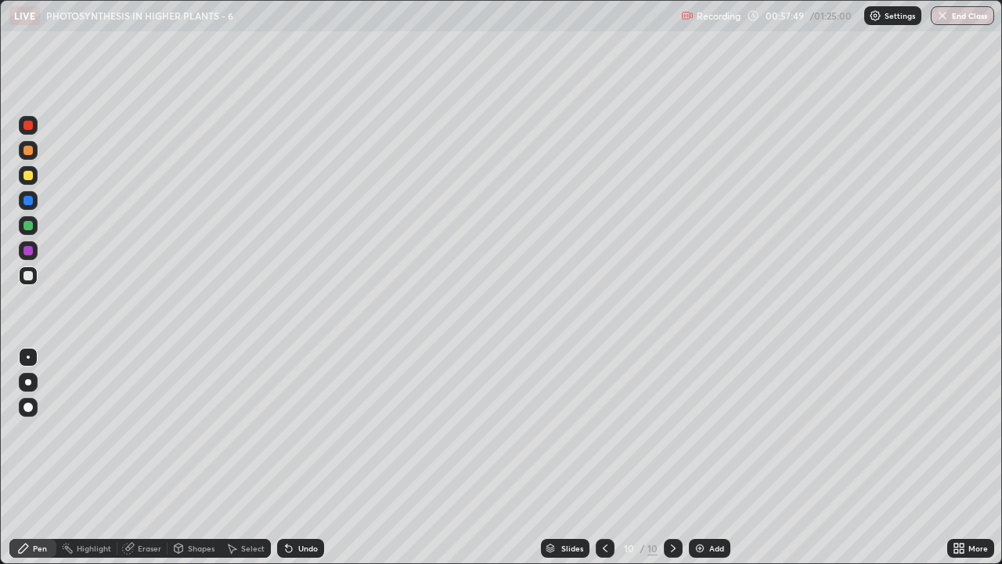
click at [31, 229] on div at bounding box center [27, 225] width 9 height 9
click at [721, 430] on div "Add" at bounding box center [716, 548] width 15 height 8
click at [27, 278] on div at bounding box center [27, 275] width 9 height 9
click at [28, 131] on div at bounding box center [28, 125] width 19 height 19
click at [29, 178] on div at bounding box center [27, 175] width 9 height 9
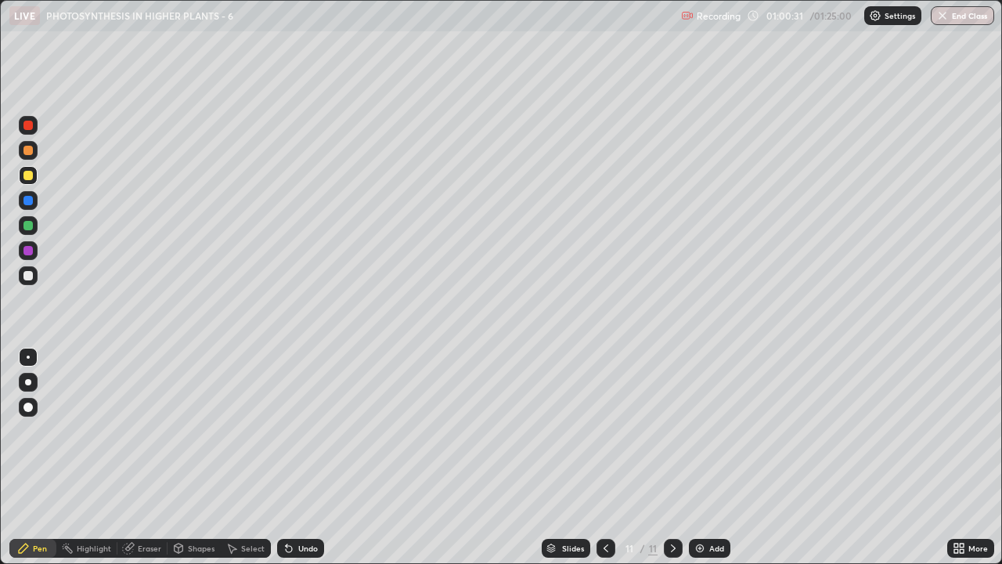
click at [27, 273] on div at bounding box center [27, 275] width 9 height 9
click at [27, 225] on div at bounding box center [27, 225] width 9 height 9
click at [24, 278] on div at bounding box center [27, 275] width 9 height 9
click at [28, 228] on div at bounding box center [27, 225] width 9 height 9
click at [28, 175] on div at bounding box center [27, 175] width 9 height 9
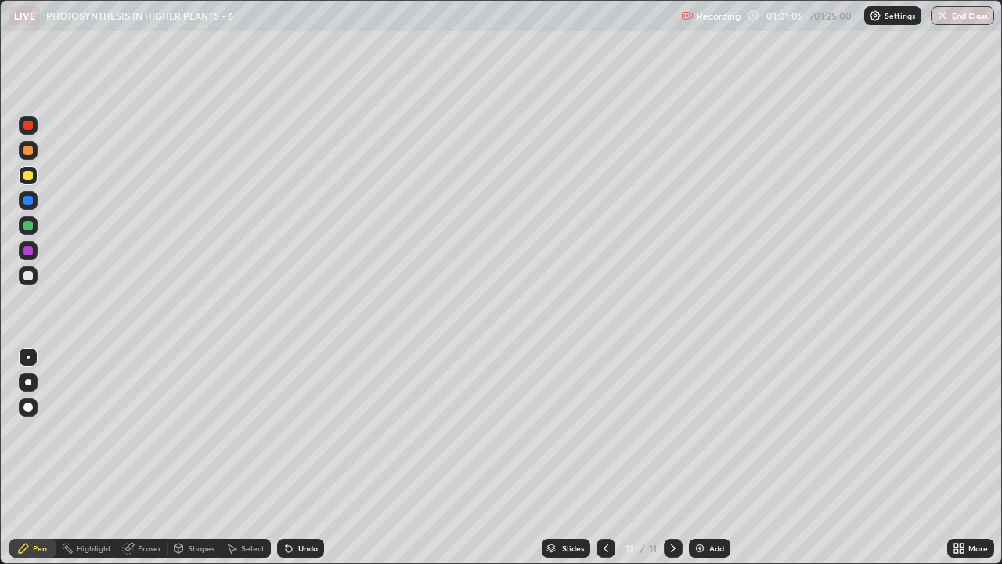
click at [27, 225] on div at bounding box center [27, 225] width 9 height 9
click at [31, 178] on div at bounding box center [27, 175] width 9 height 9
click at [604, 430] on icon at bounding box center [606, 548] width 13 height 13
click at [664, 430] on div at bounding box center [673, 547] width 19 height 19
click at [696, 430] on img at bounding box center [699, 548] width 13 height 13
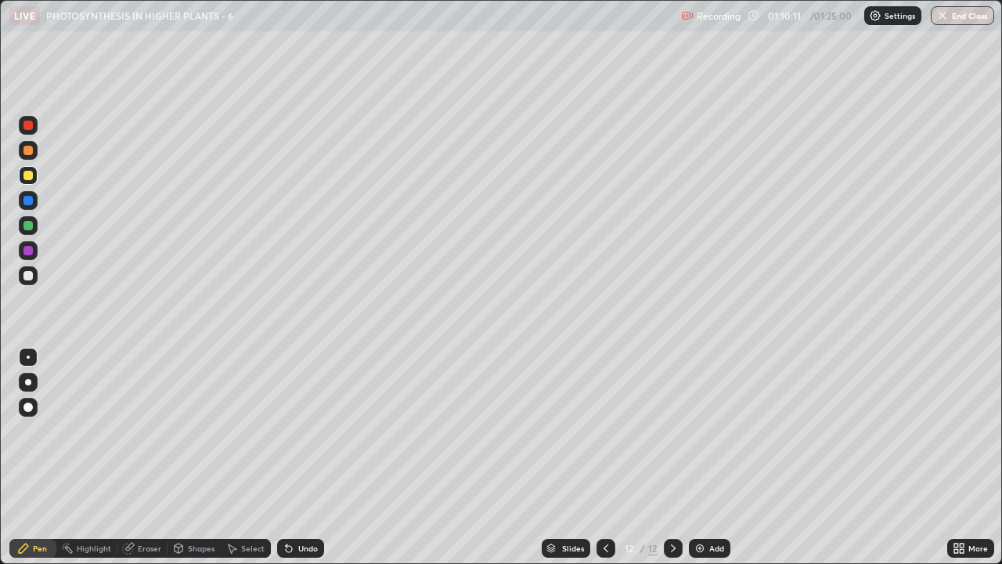
click at [24, 274] on div at bounding box center [27, 275] width 9 height 9
click at [299, 430] on div "Undo" at bounding box center [308, 548] width 20 height 8
click at [300, 430] on div "Undo" at bounding box center [300, 547] width 47 height 19
click at [22, 201] on div at bounding box center [28, 200] width 19 height 19
click at [26, 275] on div at bounding box center [27, 275] width 9 height 9
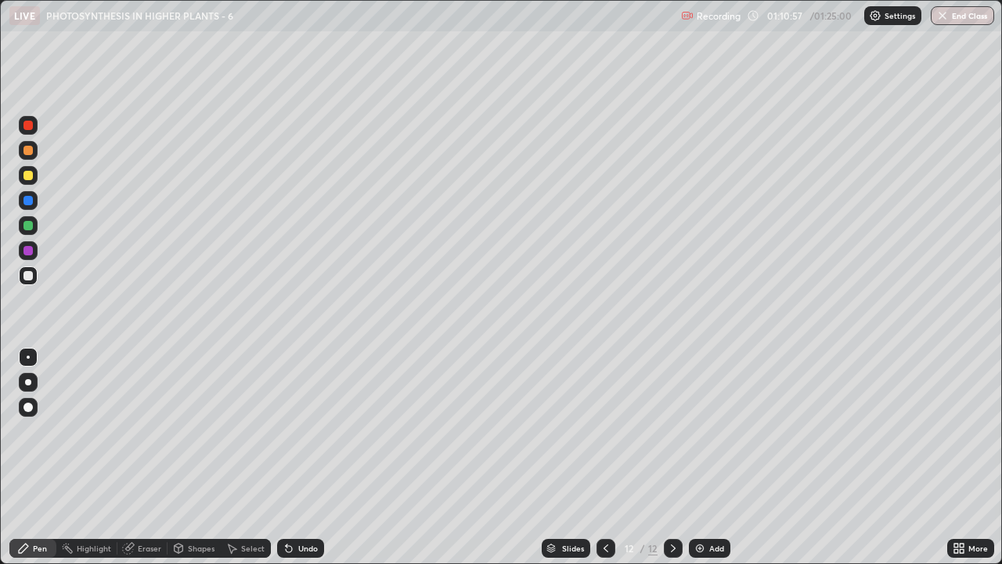
click at [25, 203] on div at bounding box center [27, 200] width 9 height 9
click at [23, 277] on div at bounding box center [27, 275] width 9 height 9
click at [28, 176] on div at bounding box center [27, 175] width 9 height 9
click at [31, 272] on div at bounding box center [27, 275] width 9 height 9
click at [298, 430] on div "Undo" at bounding box center [308, 548] width 20 height 8
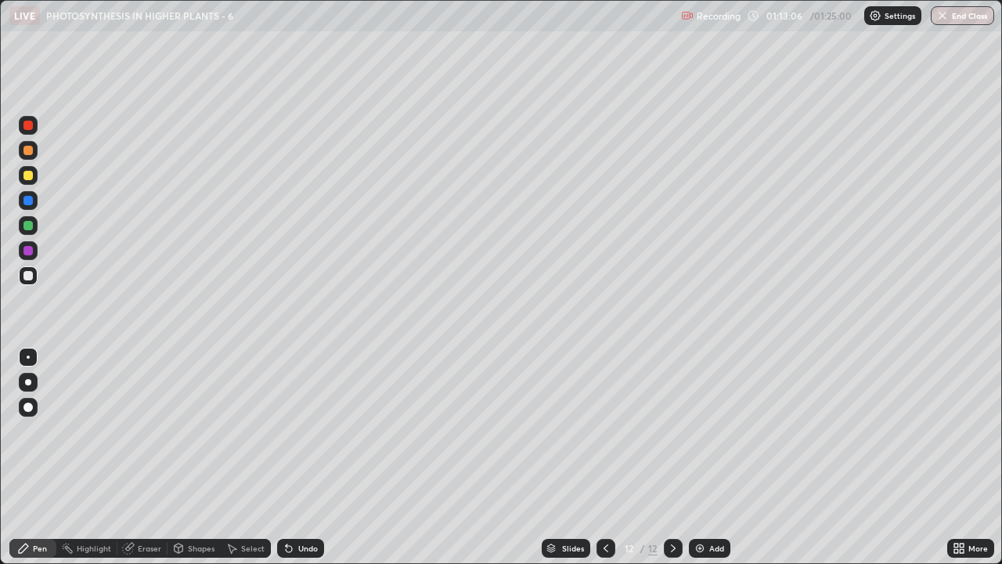
click at [286, 430] on icon at bounding box center [289, 549] width 6 height 6
click at [954, 19] on button "End Class" at bounding box center [962, 15] width 63 height 19
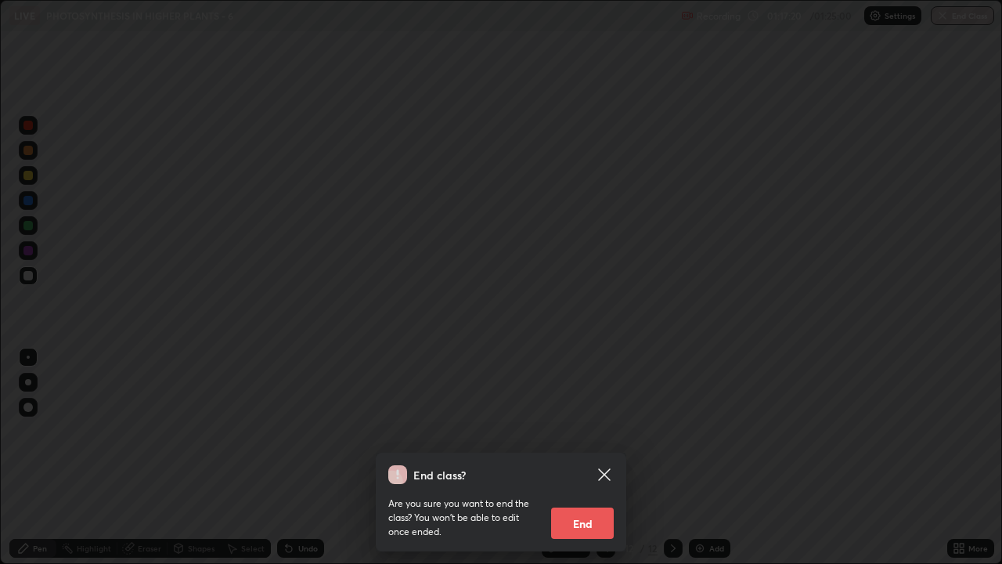
click at [585, 430] on button "End" at bounding box center [582, 522] width 63 height 31
